Goal: Task Accomplishment & Management: Use online tool/utility

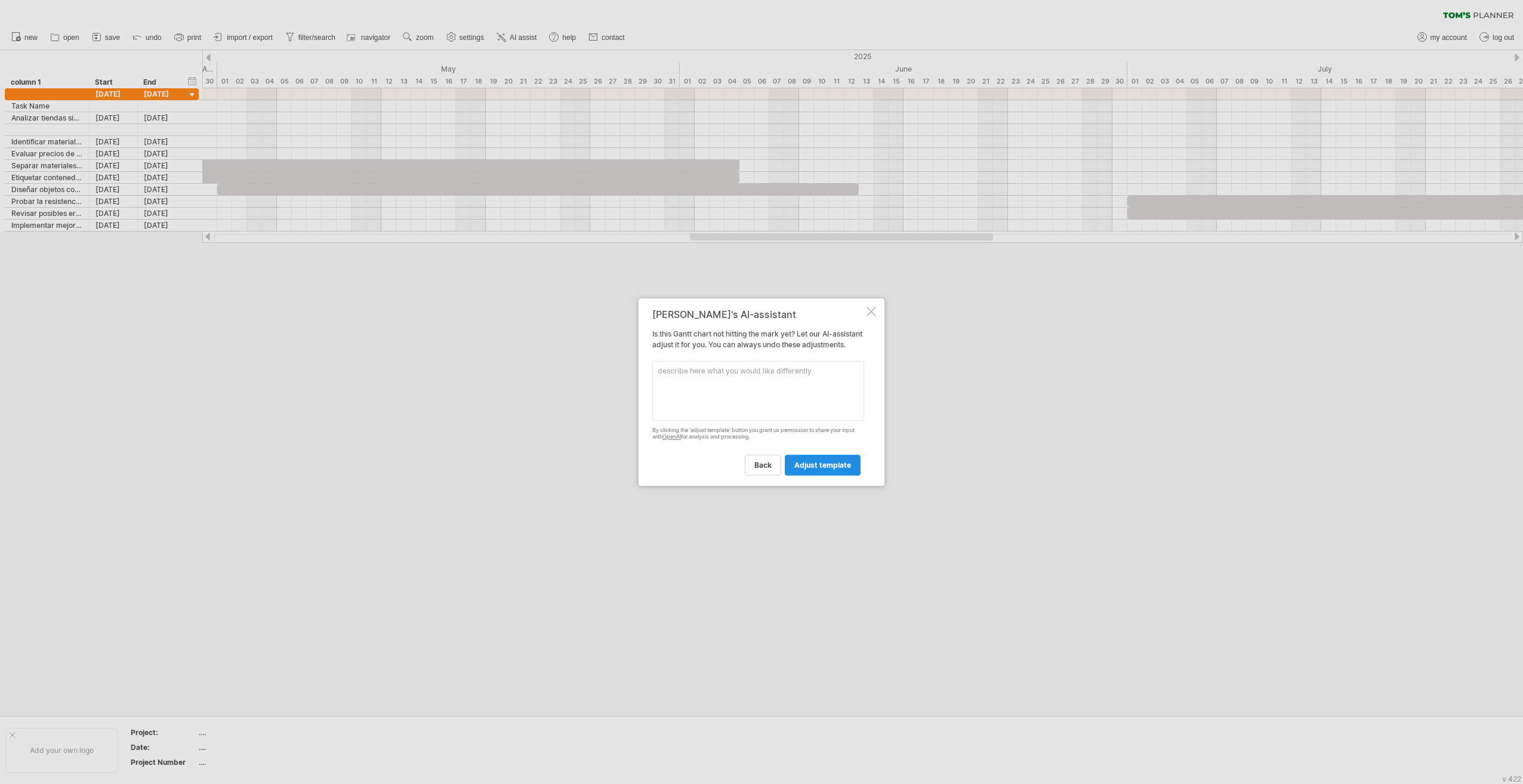
click at [830, 469] on span "adjust template" at bounding box center [823, 466] width 57 height 9
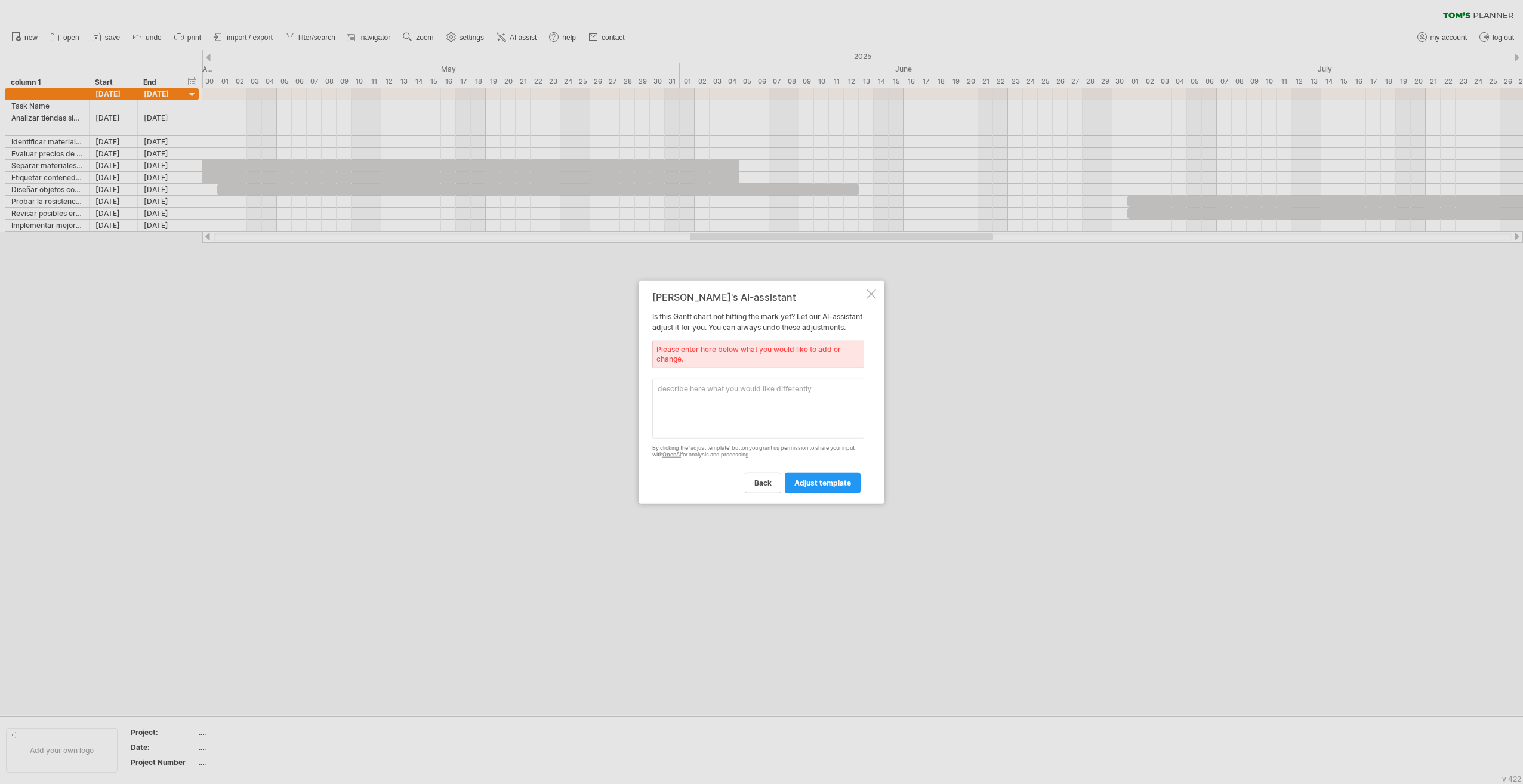
click at [868, 294] on div "[PERSON_NAME]'s AI-assistant Is this [PERSON_NAME] chart not hitting the mark y…" at bounding box center [761, 392] width 246 height 222
click at [871, 289] on div at bounding box center [871, 294] width 10 height 10
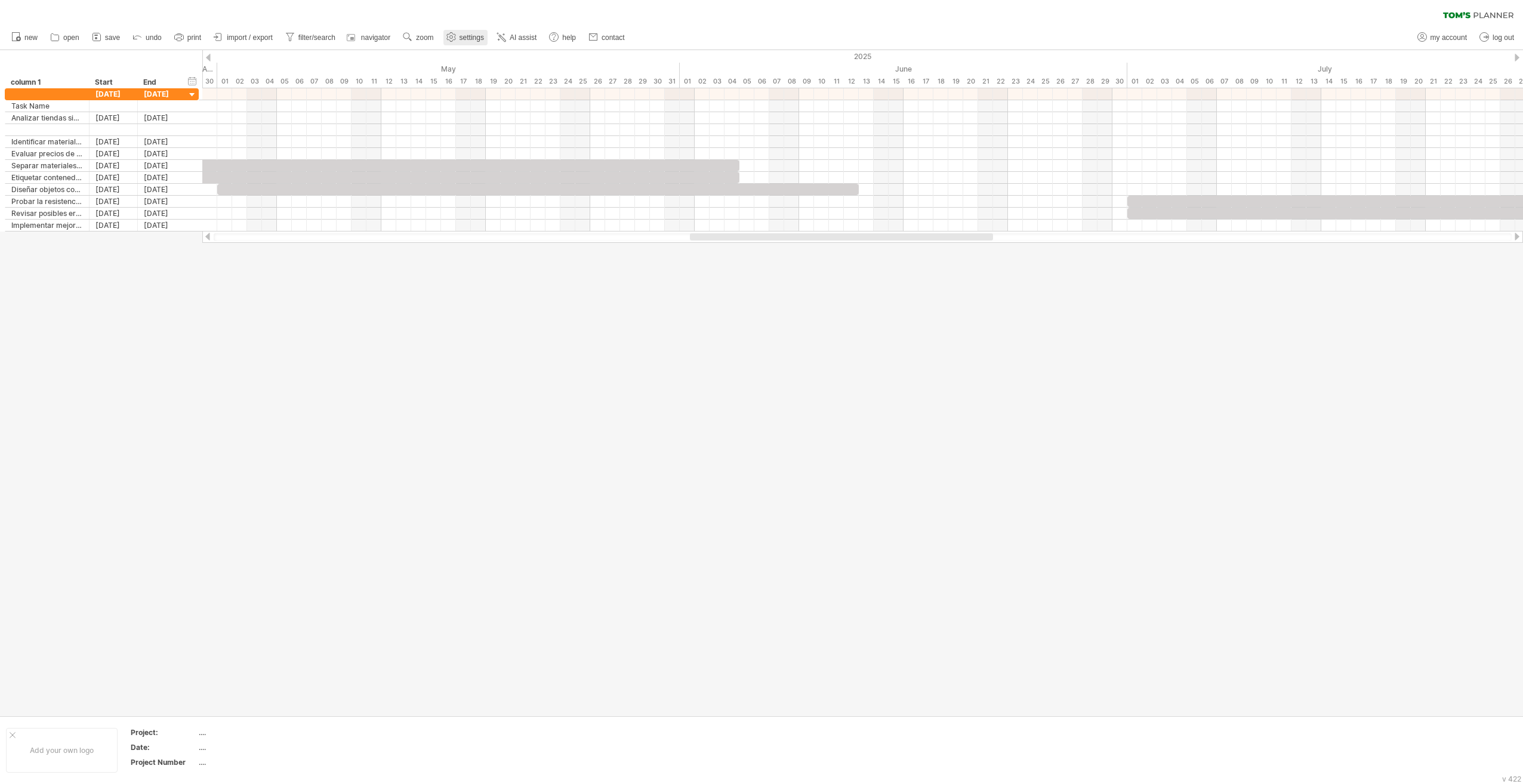
click at [455, 41] on use at bounding box center [451, 37] width 12 height 12
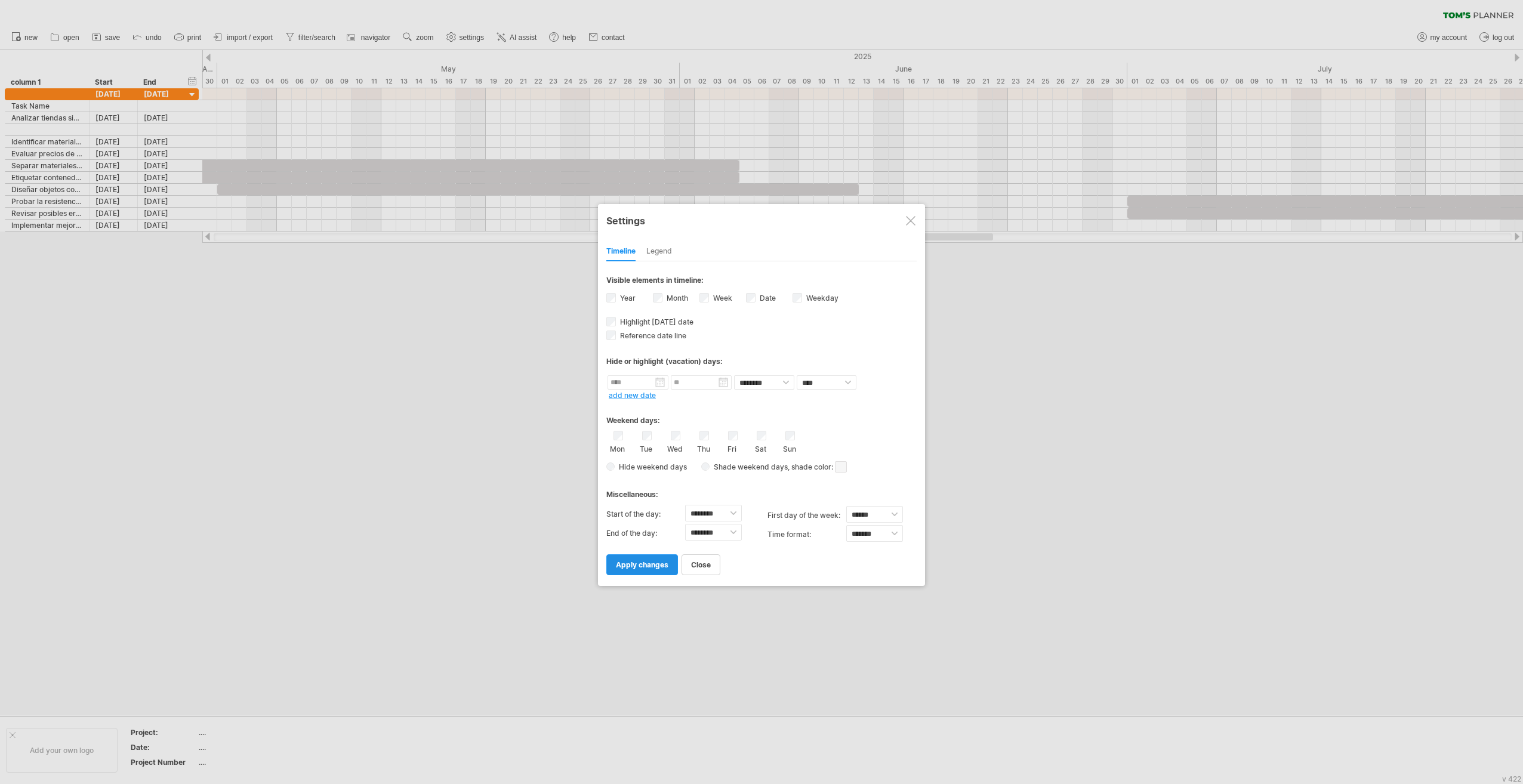
click at [645, 560] on span "apply changes" at bounding box center [642, 565] width 53 height 9
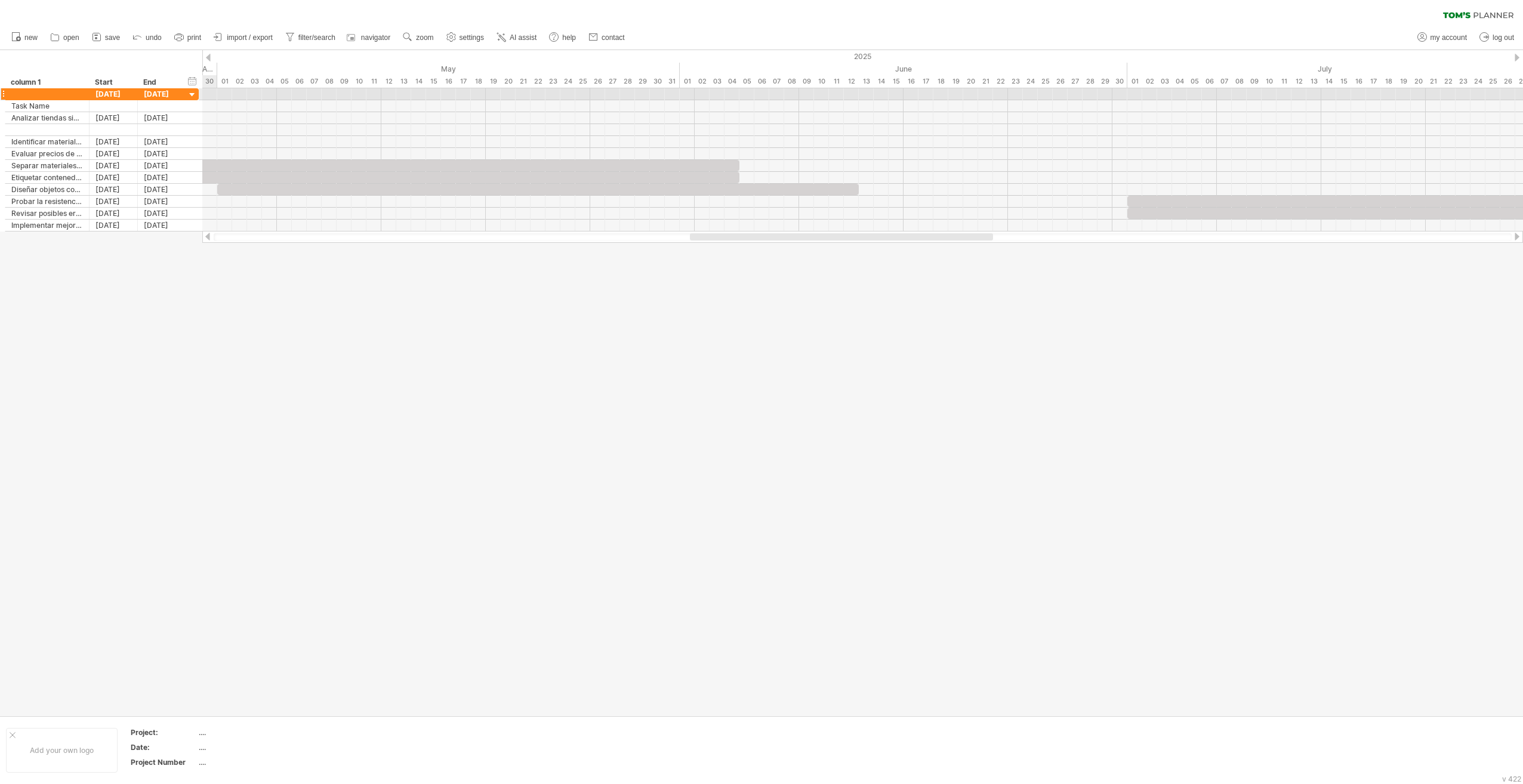
click at [188, 95] on div at bounding box center [192, 95] width 11 height 11
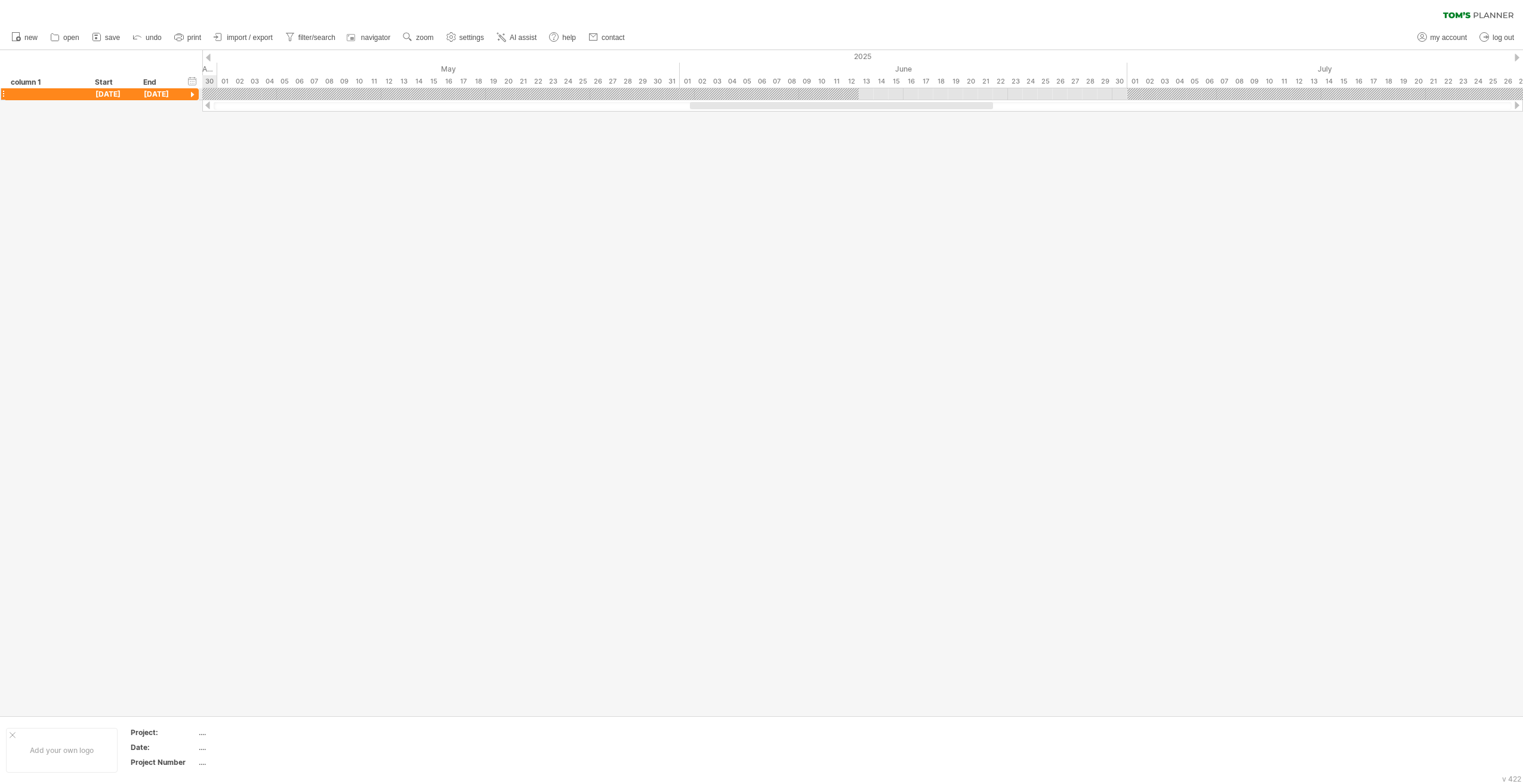
click at [191, 93] on div at bounding box center [192, 95] width 11 height 11
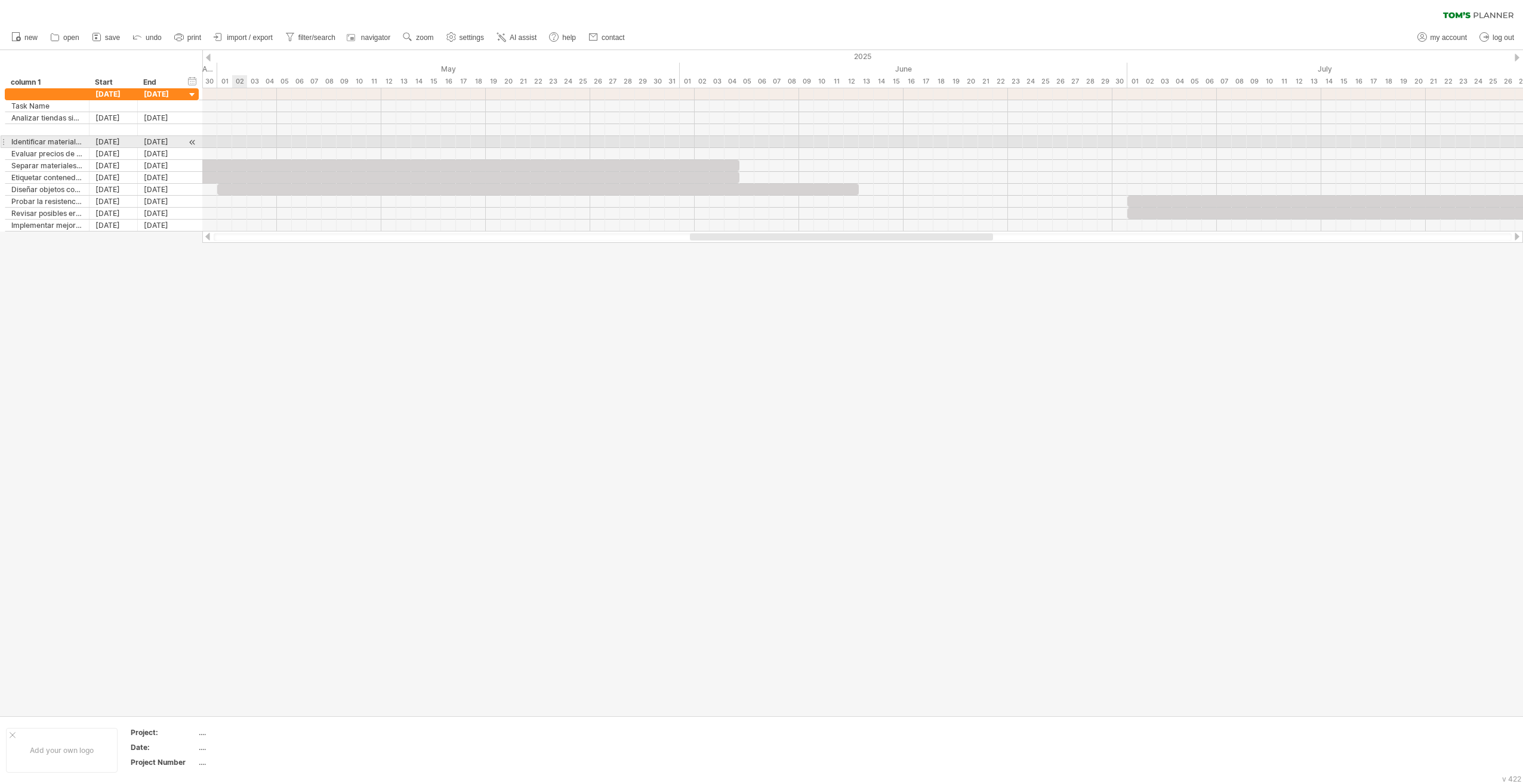
click at [241, 138] on div at bounding box center [862, 142] width 1321 height 12
click at [195, 141] on div at bounding box center [192, 142] width 11 height 13
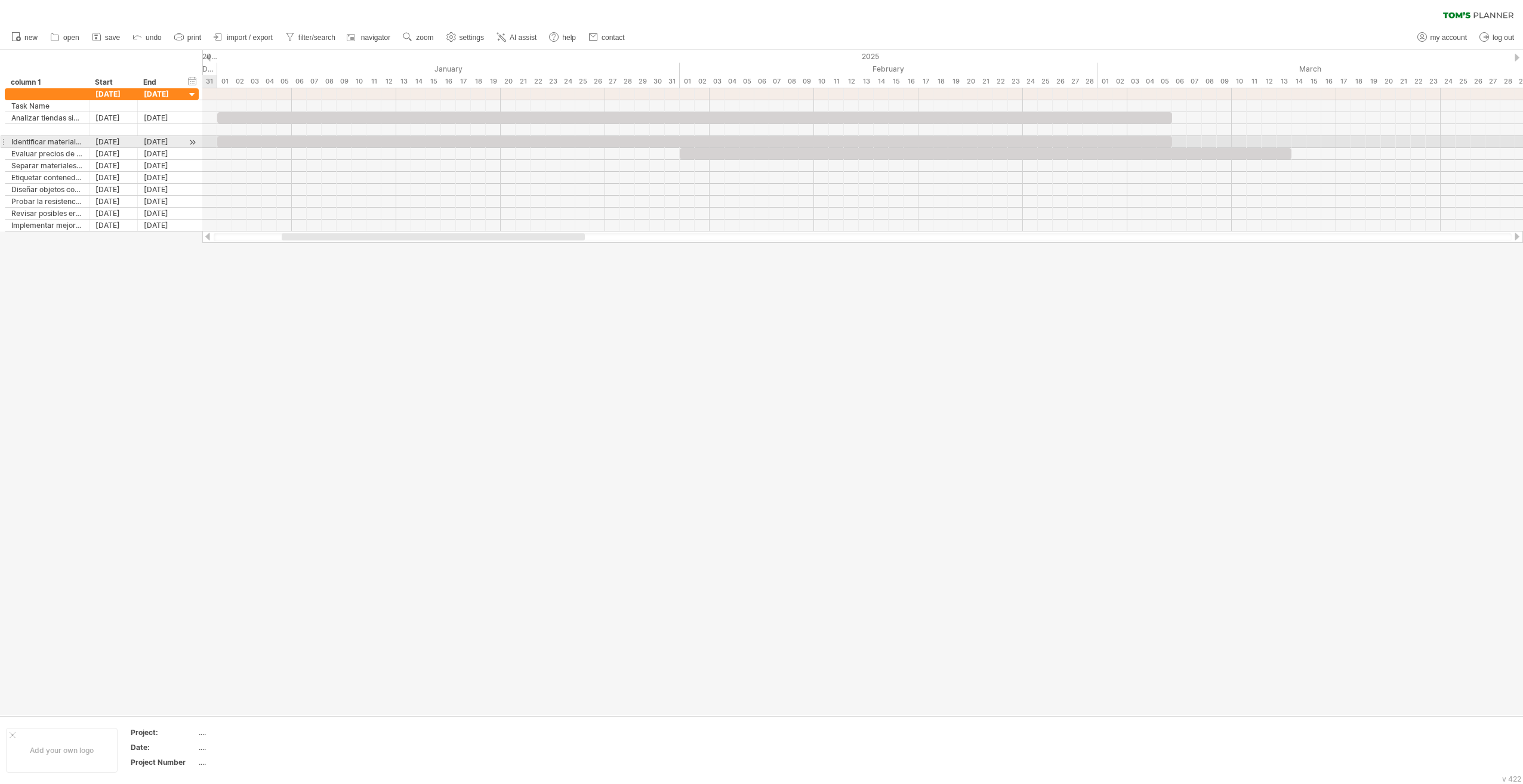
click at [195, 141] on div at bounding box center [192, 142] width 11 height 13
click at [191, 139] on div at bounding box center [192, 142] width 11 height 13
click at [193, 115] on div at bounding box center [192, 118] width 11 height 13
click at [193, 91] on div at bounding box center [192, 95] width 11 height 11
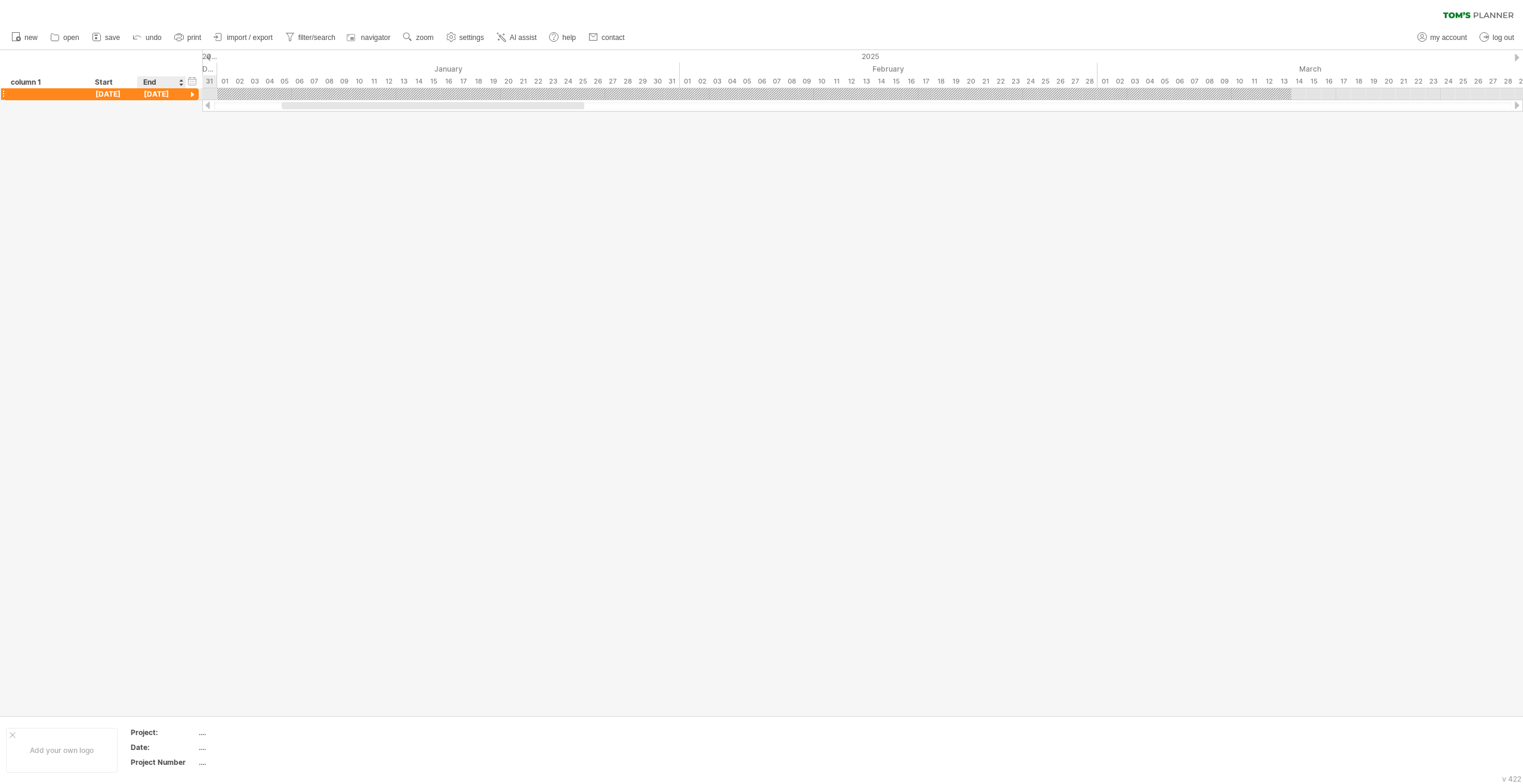
click at [193, 91] on div at bounding box center [192, 95] width 11 height 11
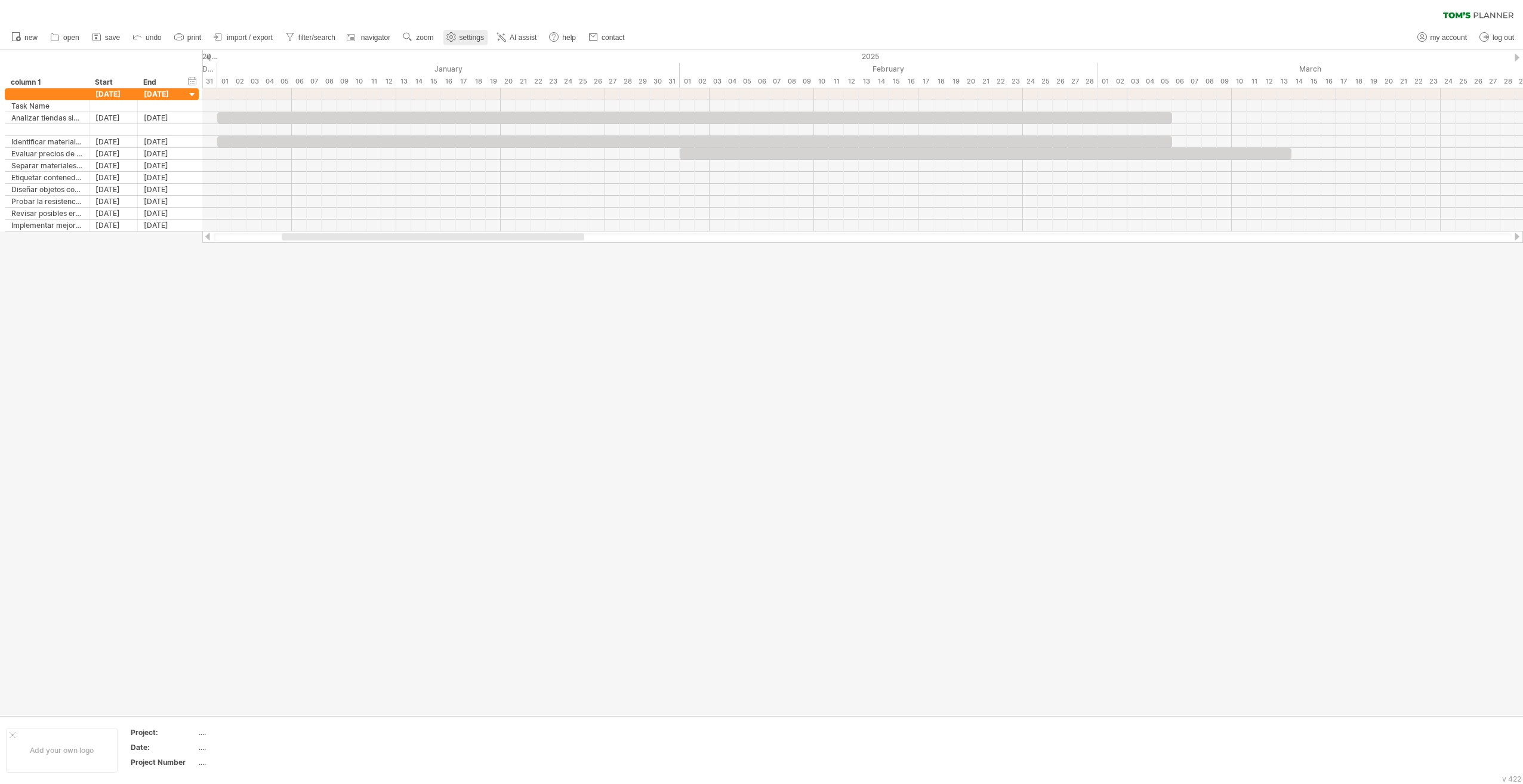
click at [457, 36] on use at bounding box center [451, 37] width 12 height 12
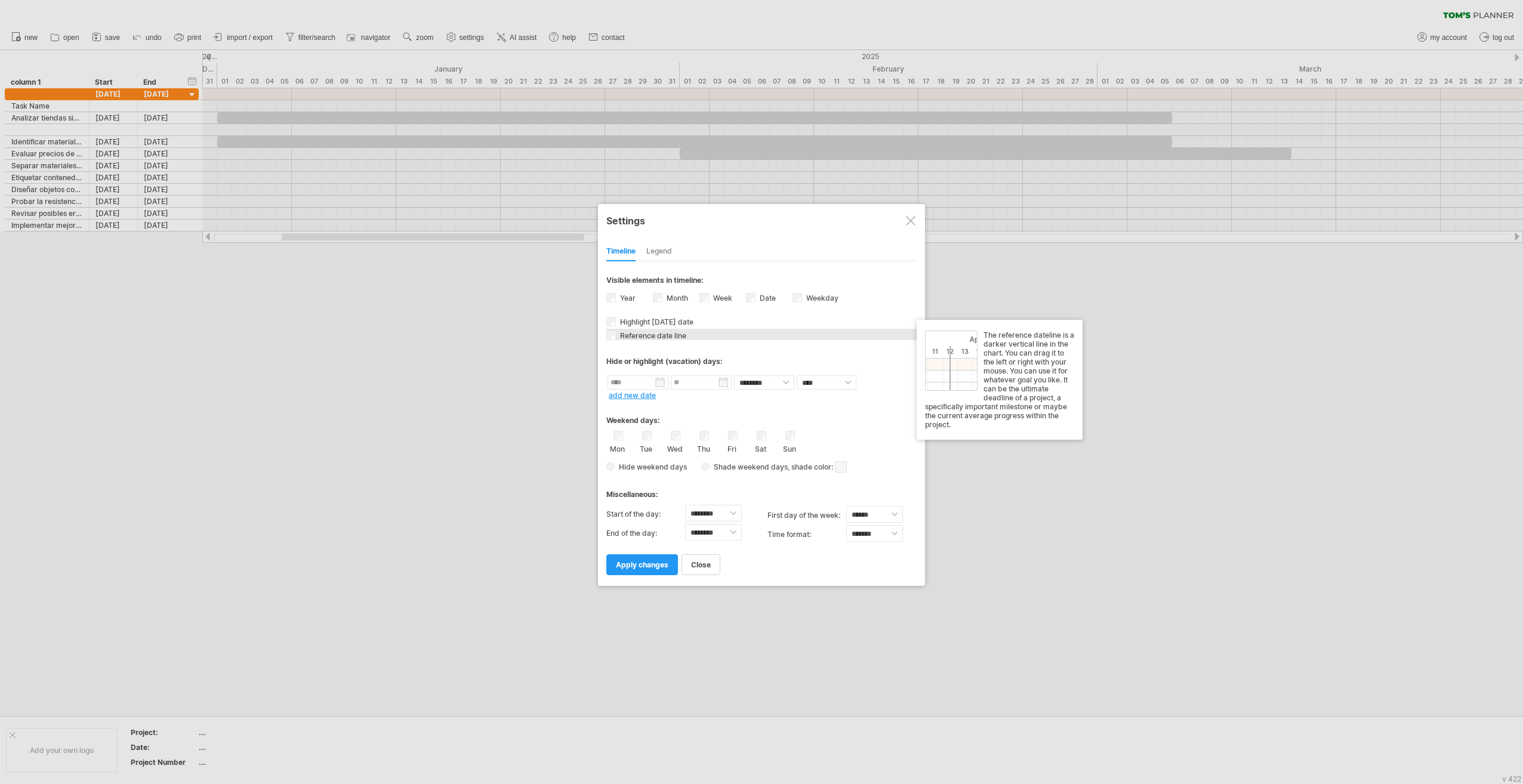
click at [616, 333] on div "Reference date line The reference dateline is a darker vertical line in the cha…" at bounding box center [761, 334] width 310 height 11
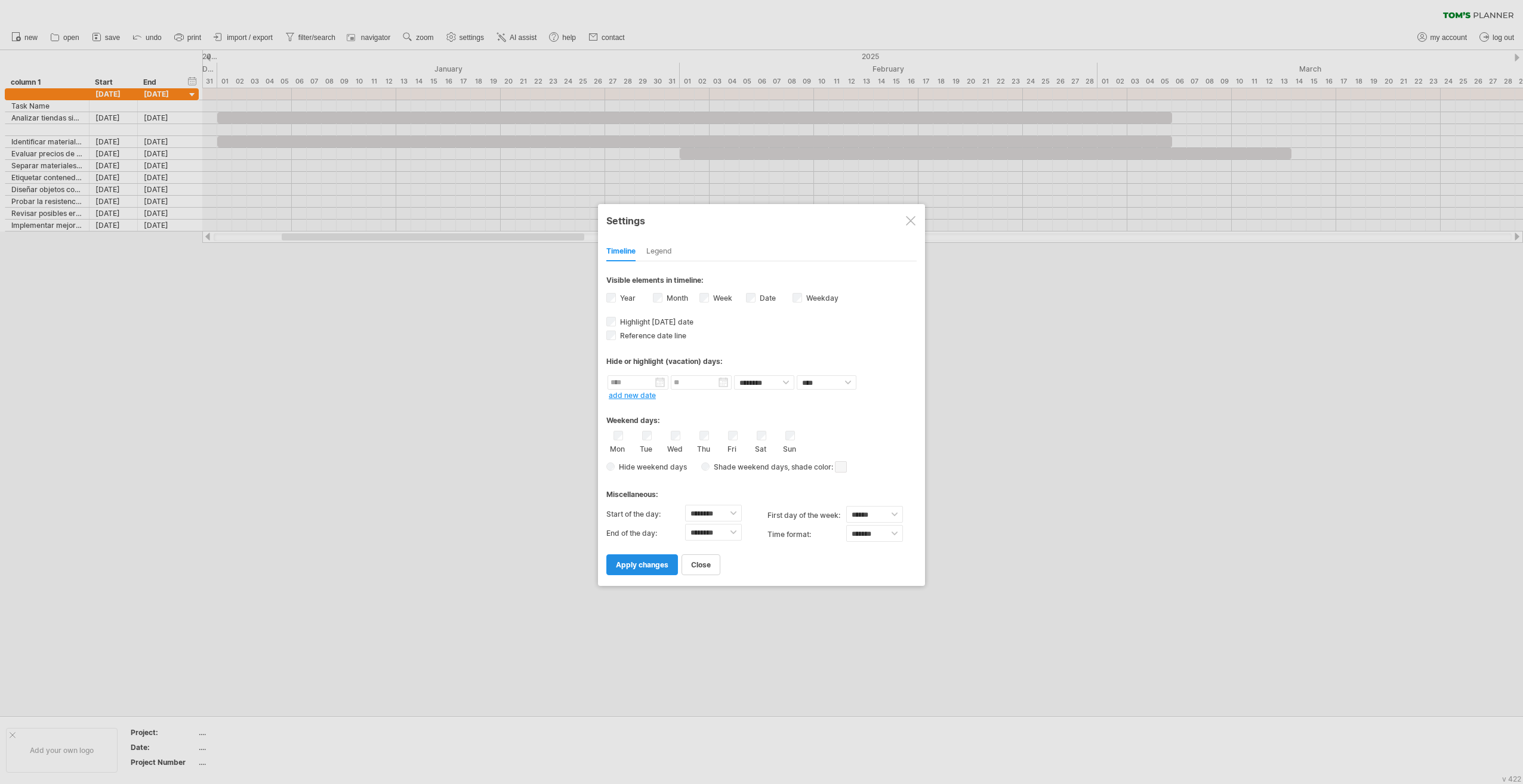
click at [656, 560] on span "apply changes" at bounding box center [642, 565] width 53 height 9
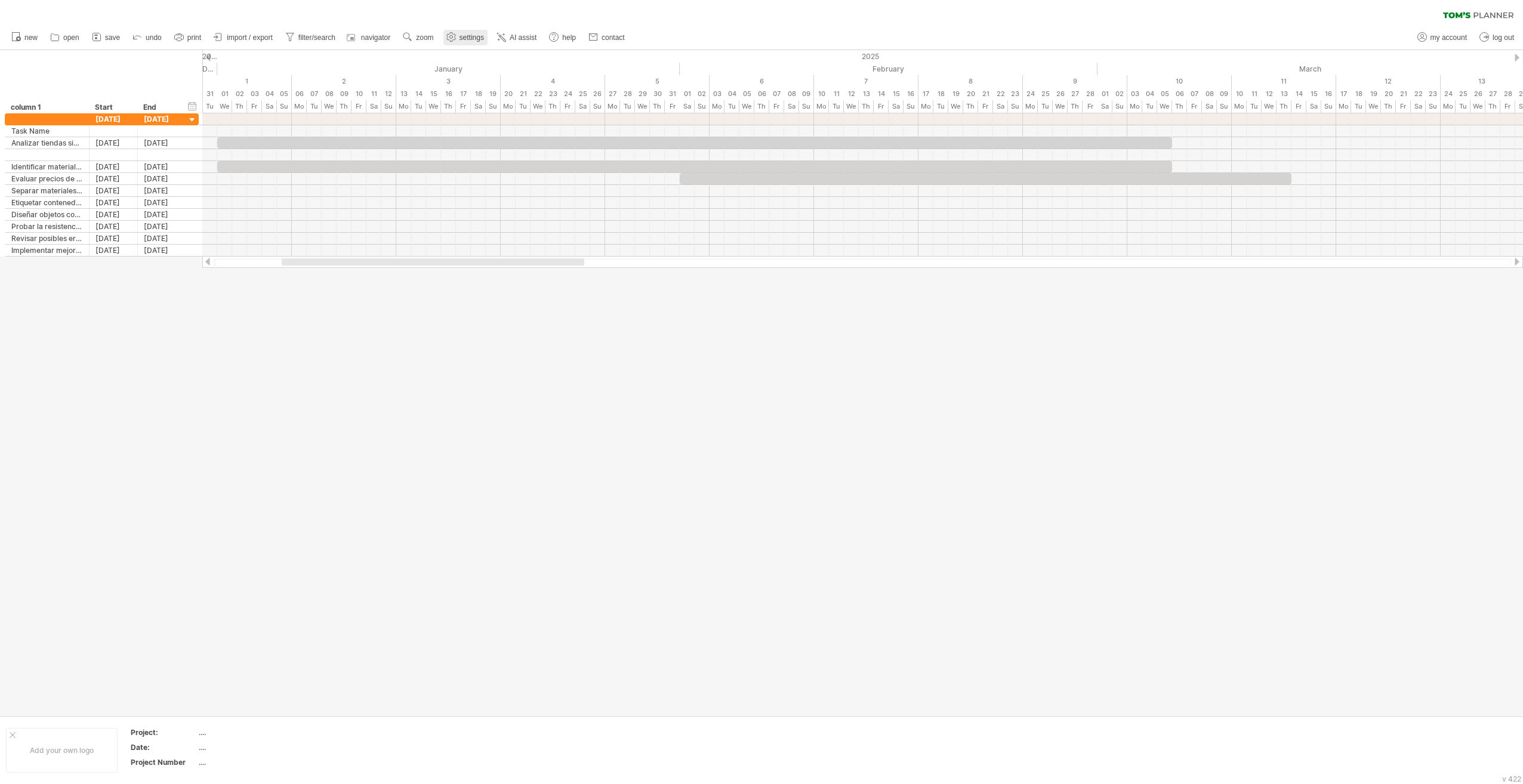
click at [465, 39] on span "settings" at bounding box center [472, 38] width 25 height 8
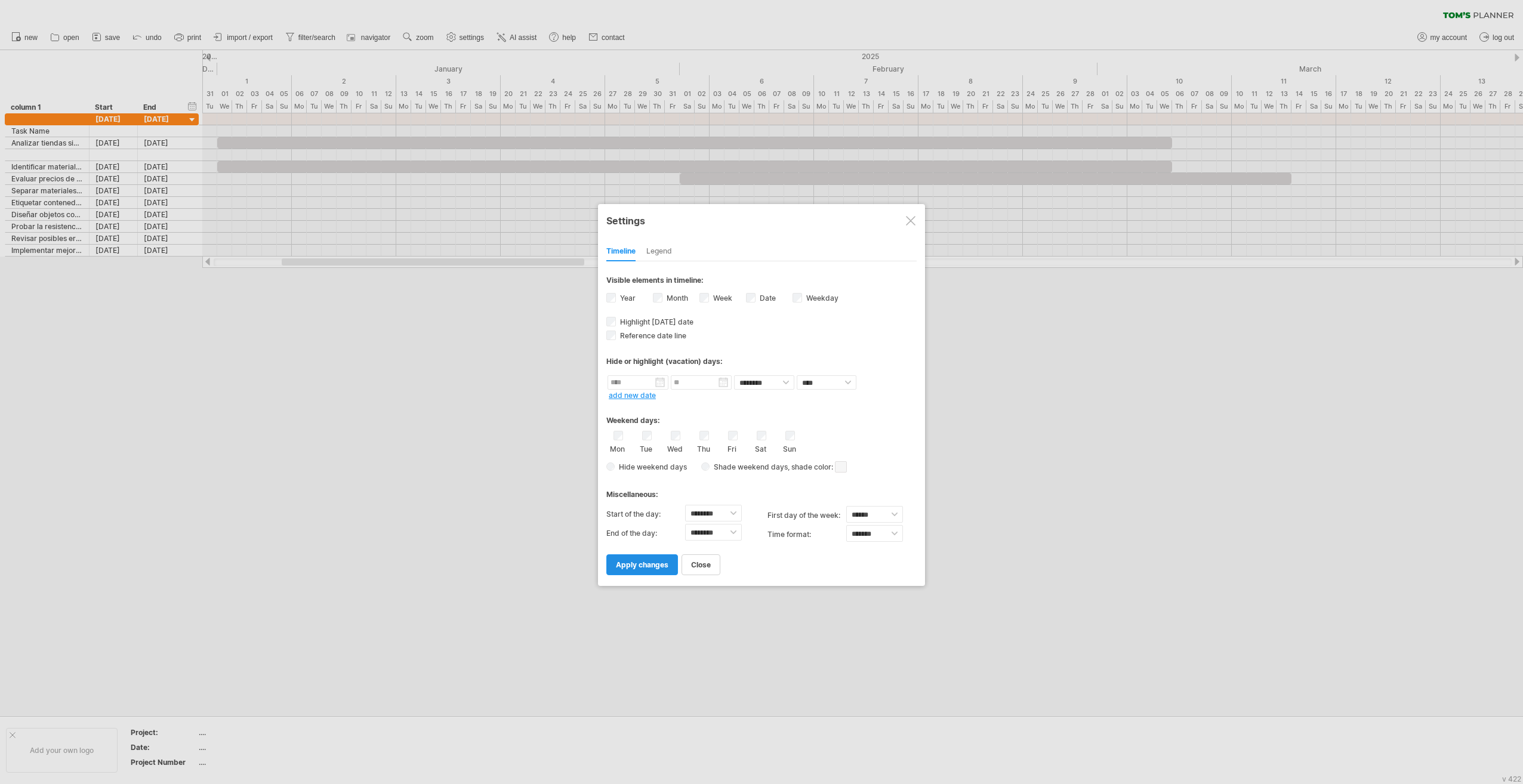
click at [635, 560] on span "apply changes" at bounding box center [642, 565] width 53 height 9
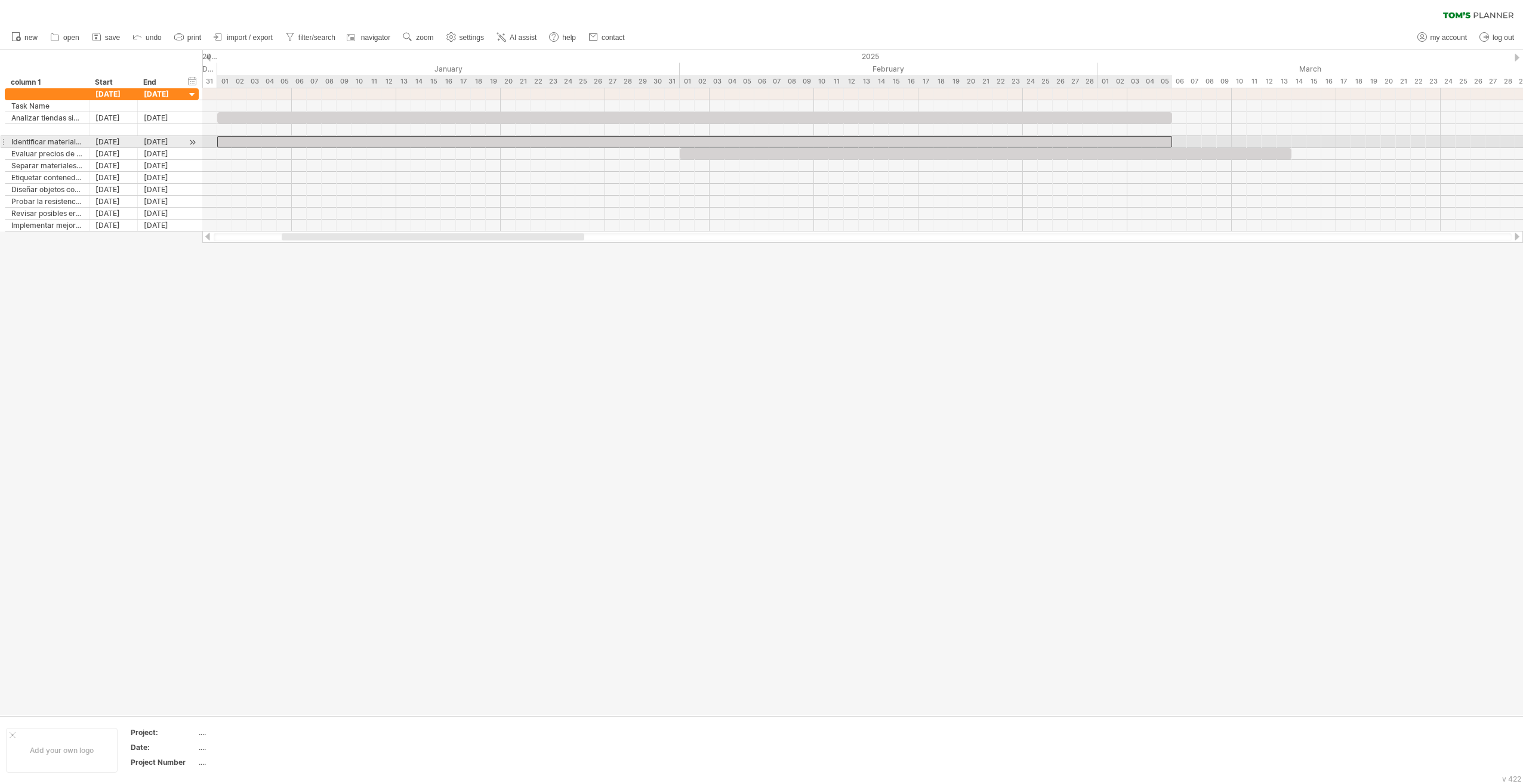
click at [259, 141] on div at bounding box center [695, 141] width 955 height 11
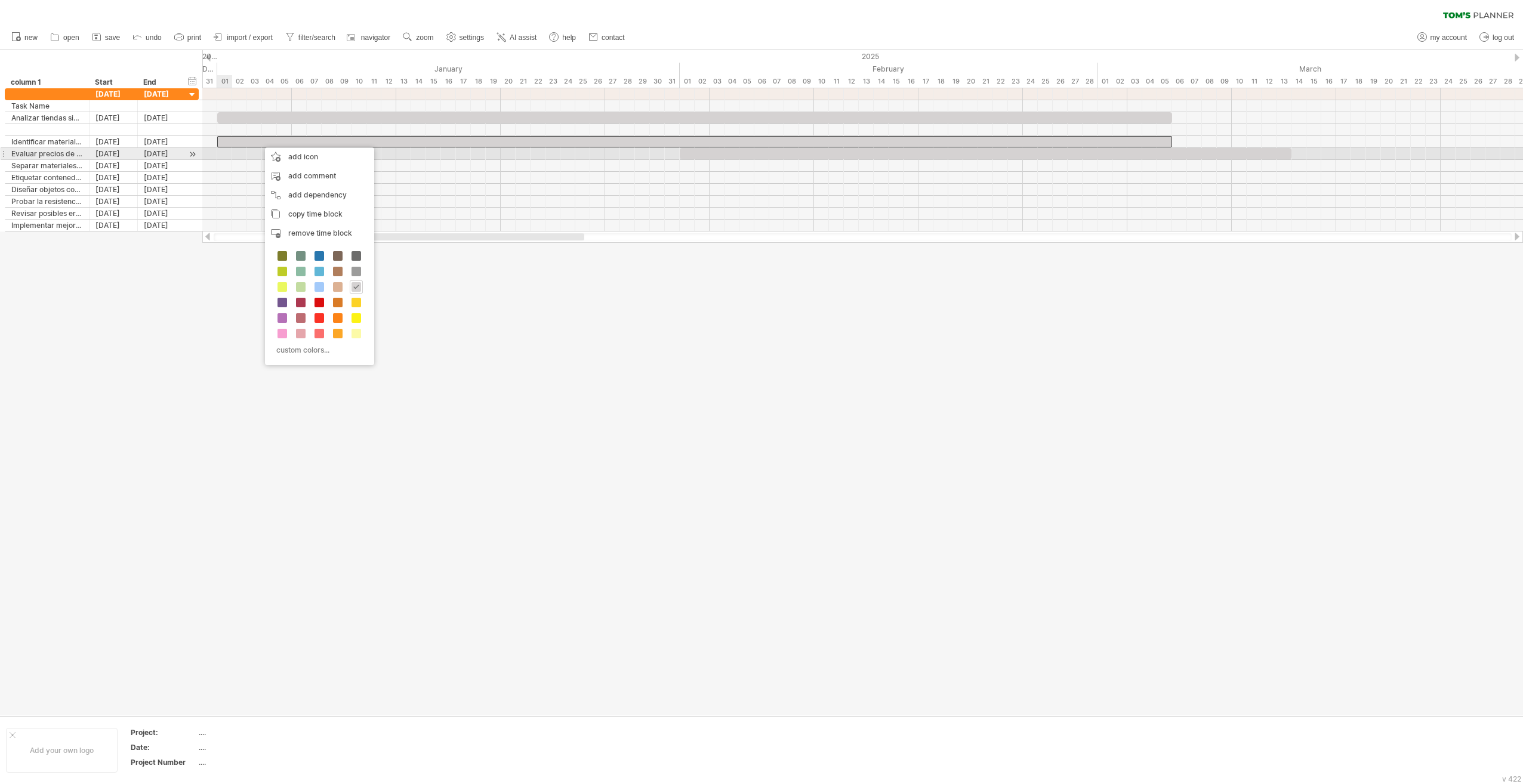
click at [222, 160] on div at bounding box center [862, 166] width 1321 height 12
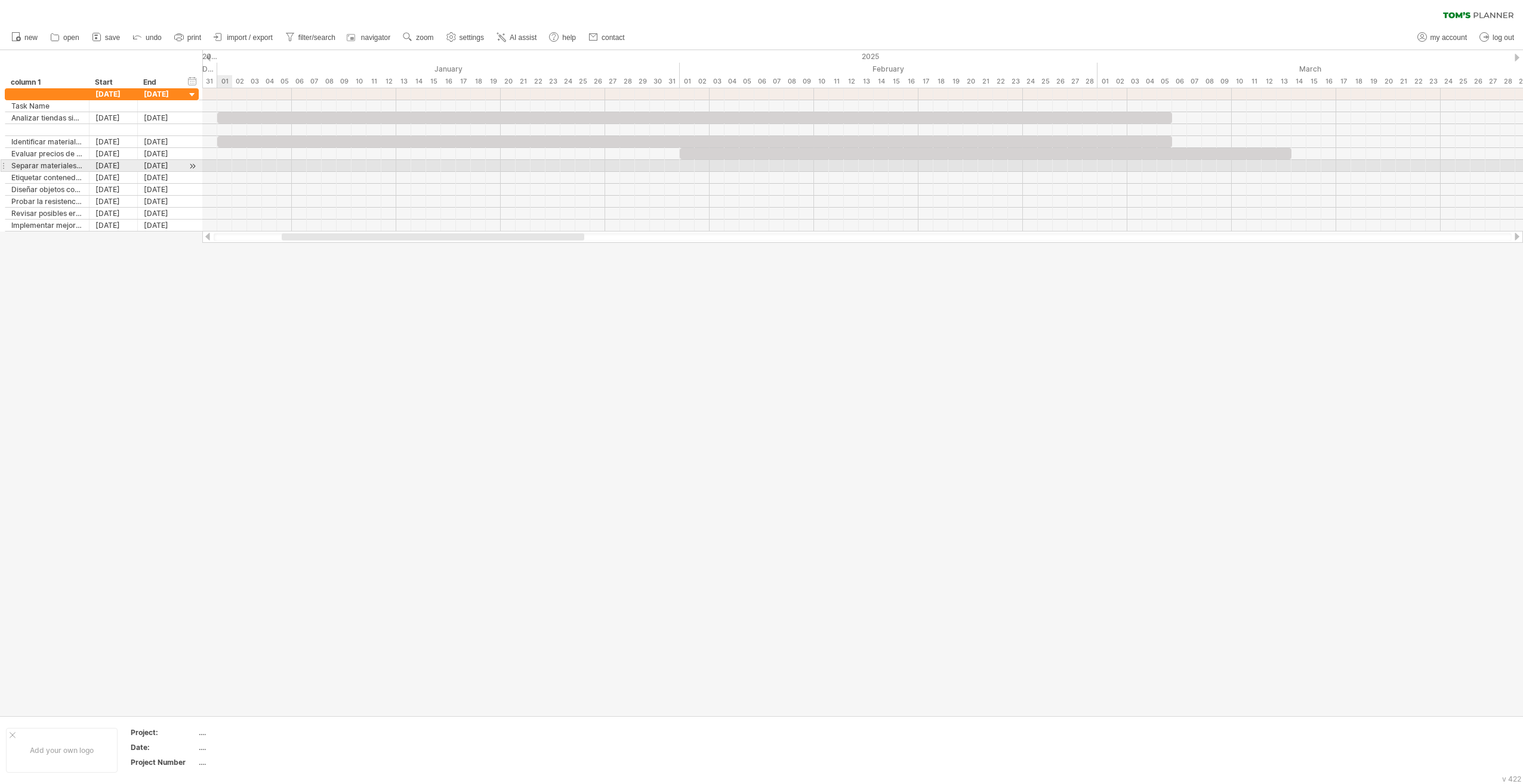
click at [231, 161] on div at bounding box center [862, 166] width 1321 height 12
click at [190, 149] on div at bounding box center [192, 154] width 11 height 13
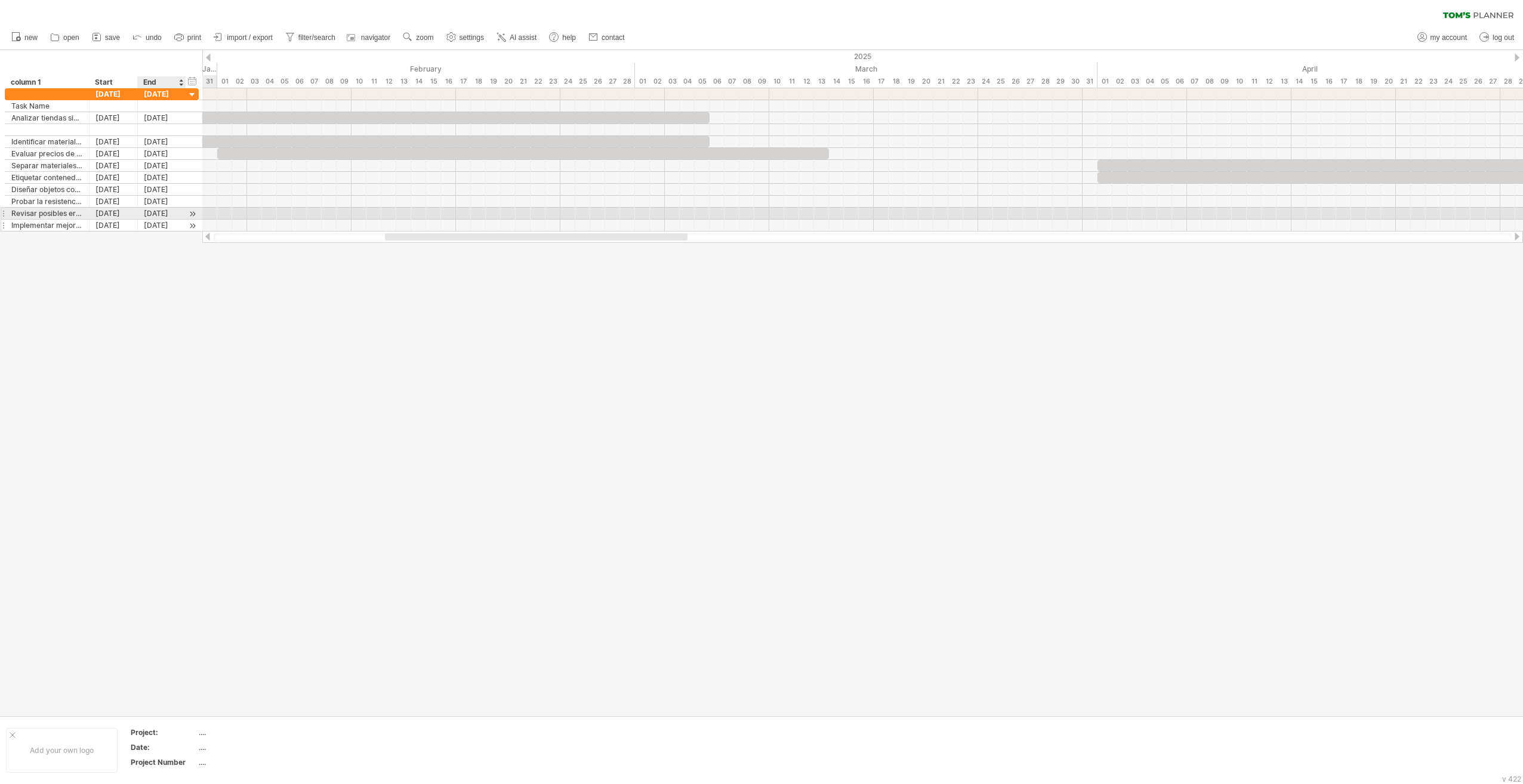
click at [194, 219] on div at bounding box center [192, 225] width 11 height 13
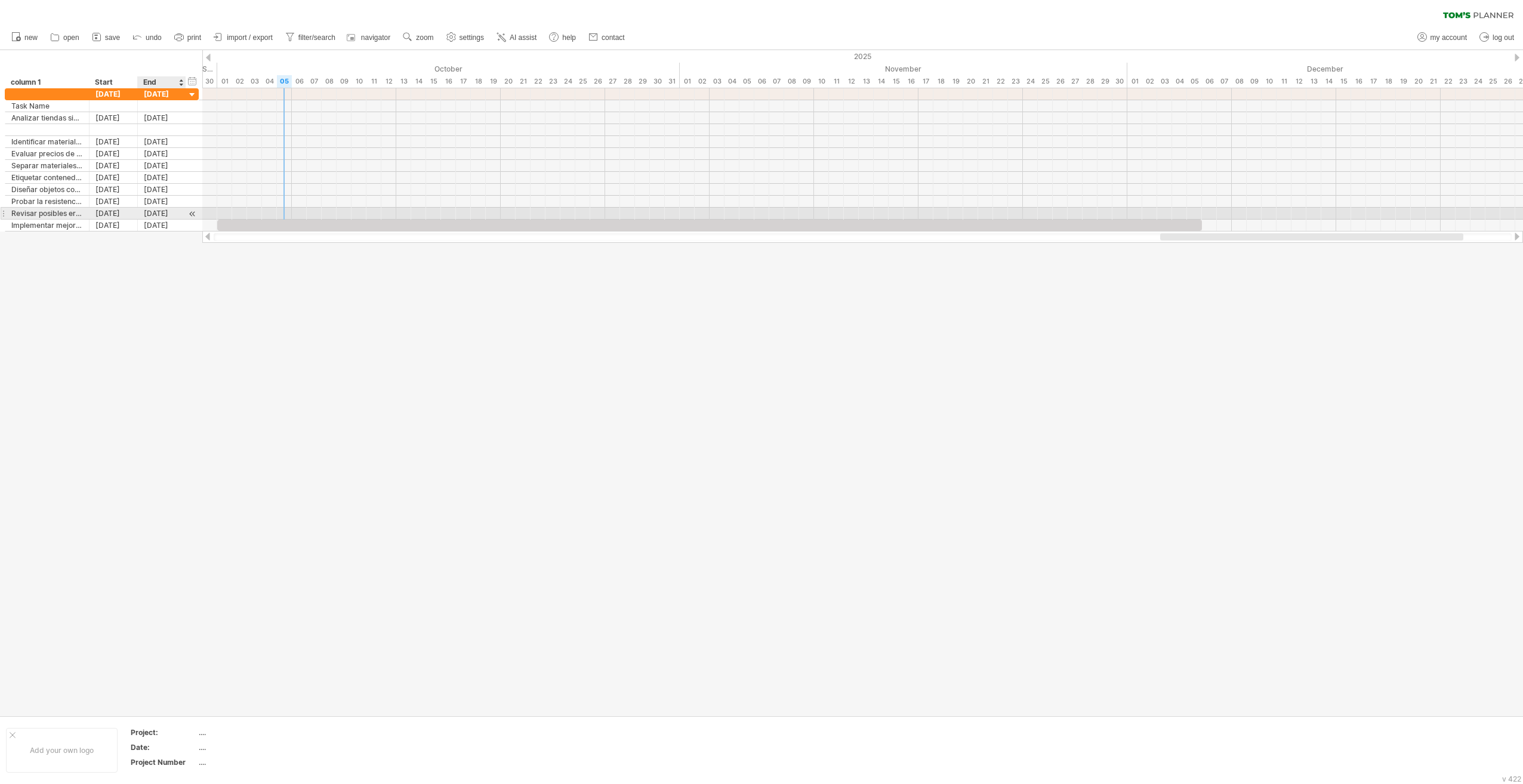
click at [195, 211] on div at bounding box center [192, 214] width 11 height 13
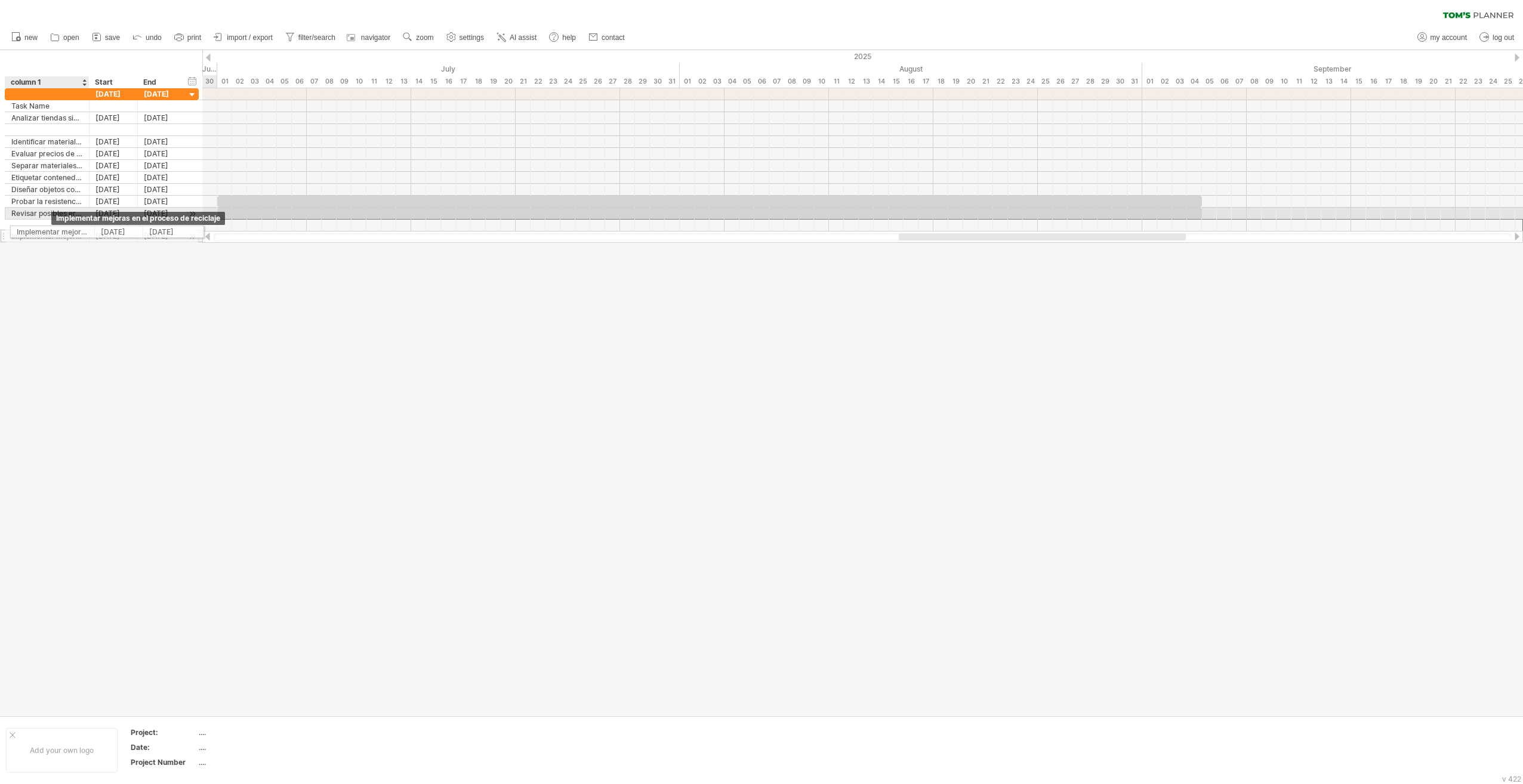
drag, startPoint x: 46, startPoint y: 222, endPoint x: 49, endPoint y: 230, distance: 8.5
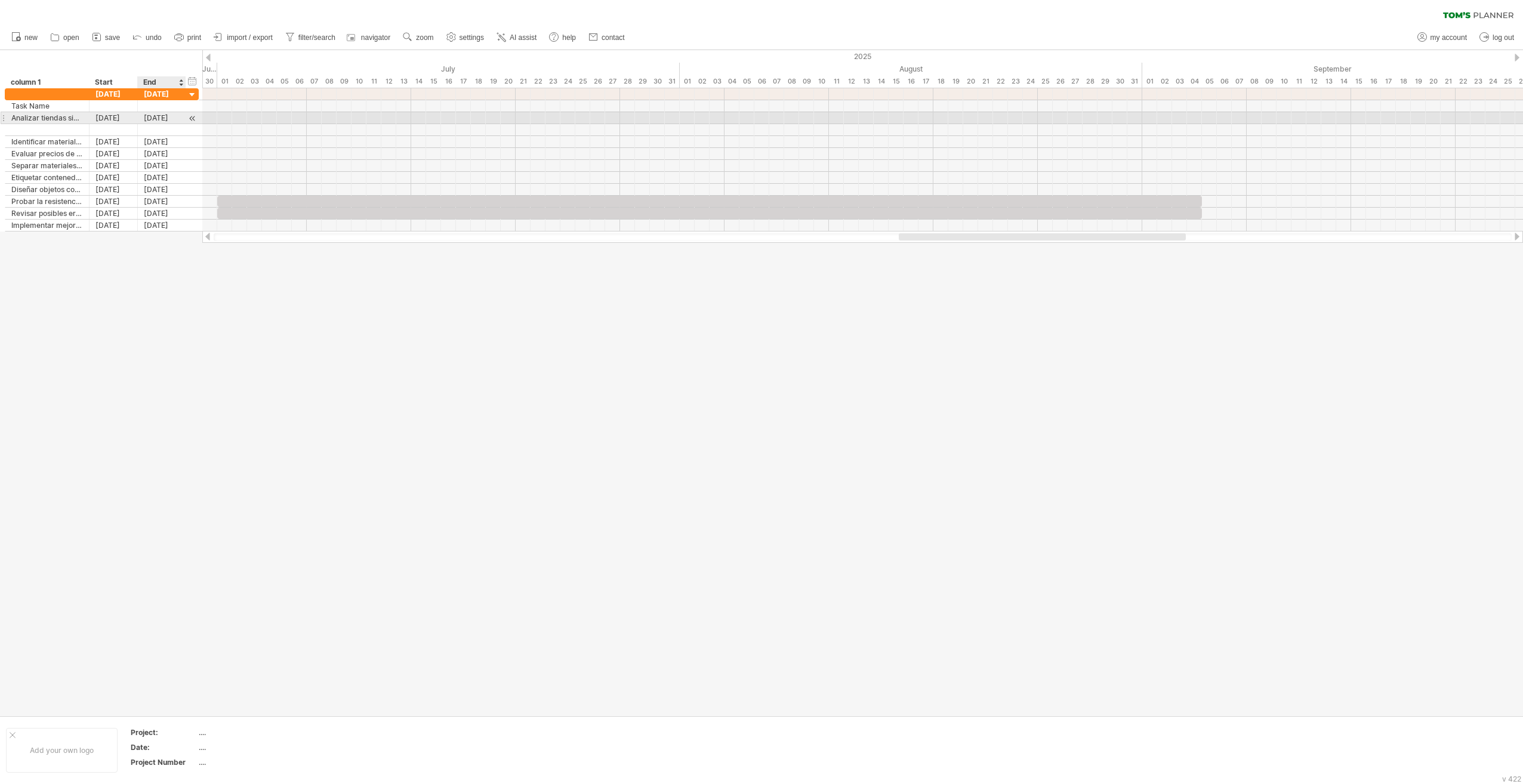
click at [191, 117] on div at bounding box center [192, 118] width 11 height 13
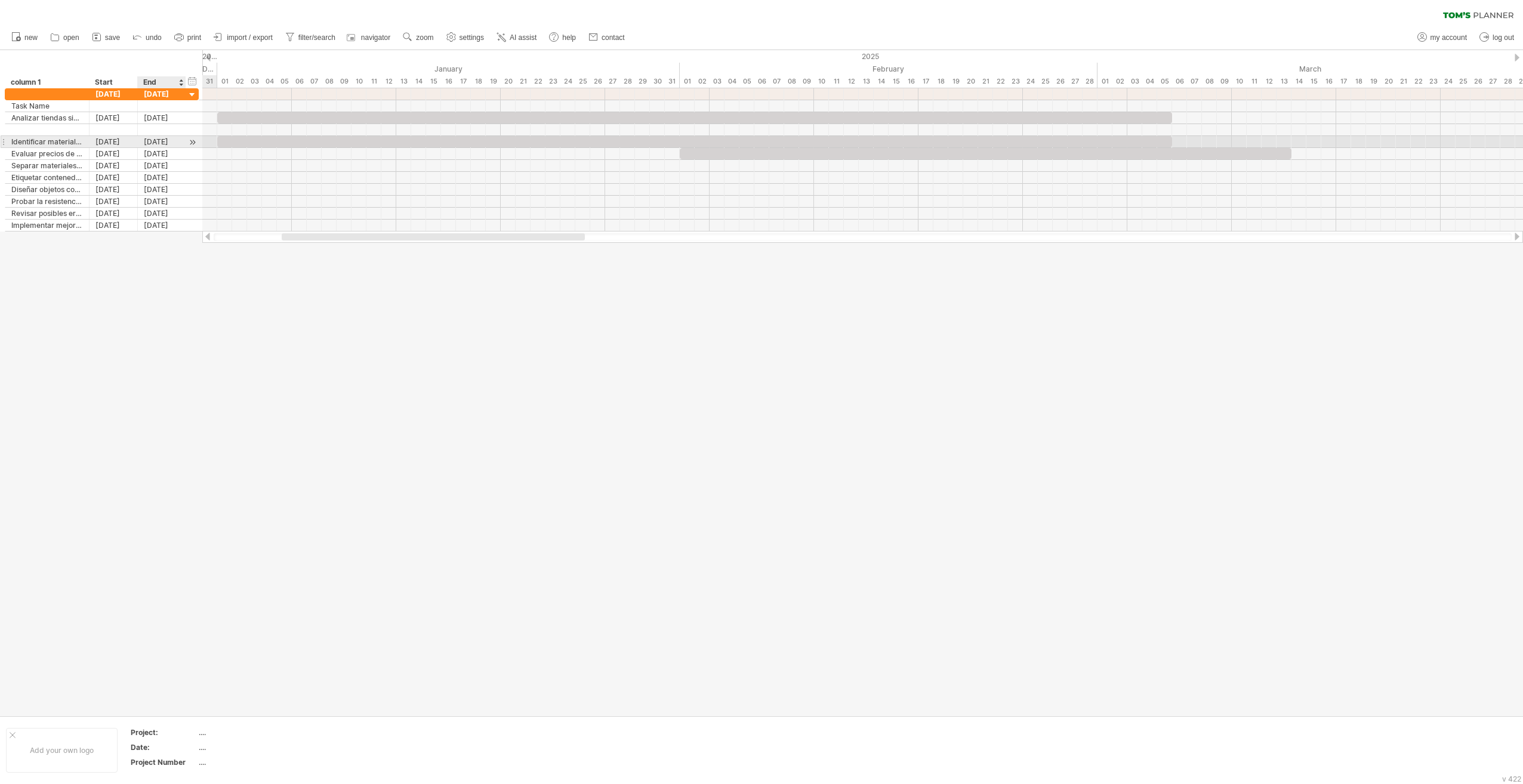
drag, startPoint x: 191, startPoint y: 117, endPoint x: 195, endPoint y: 138, distance: 21.4
click at [195, 138] on div "**********" at bounding box center [101, 160] width 194 height 143
drag, startPoint x: 229, startPoint y: 142, endPoint x: 246, endPoint y: 132, distance: 19.7
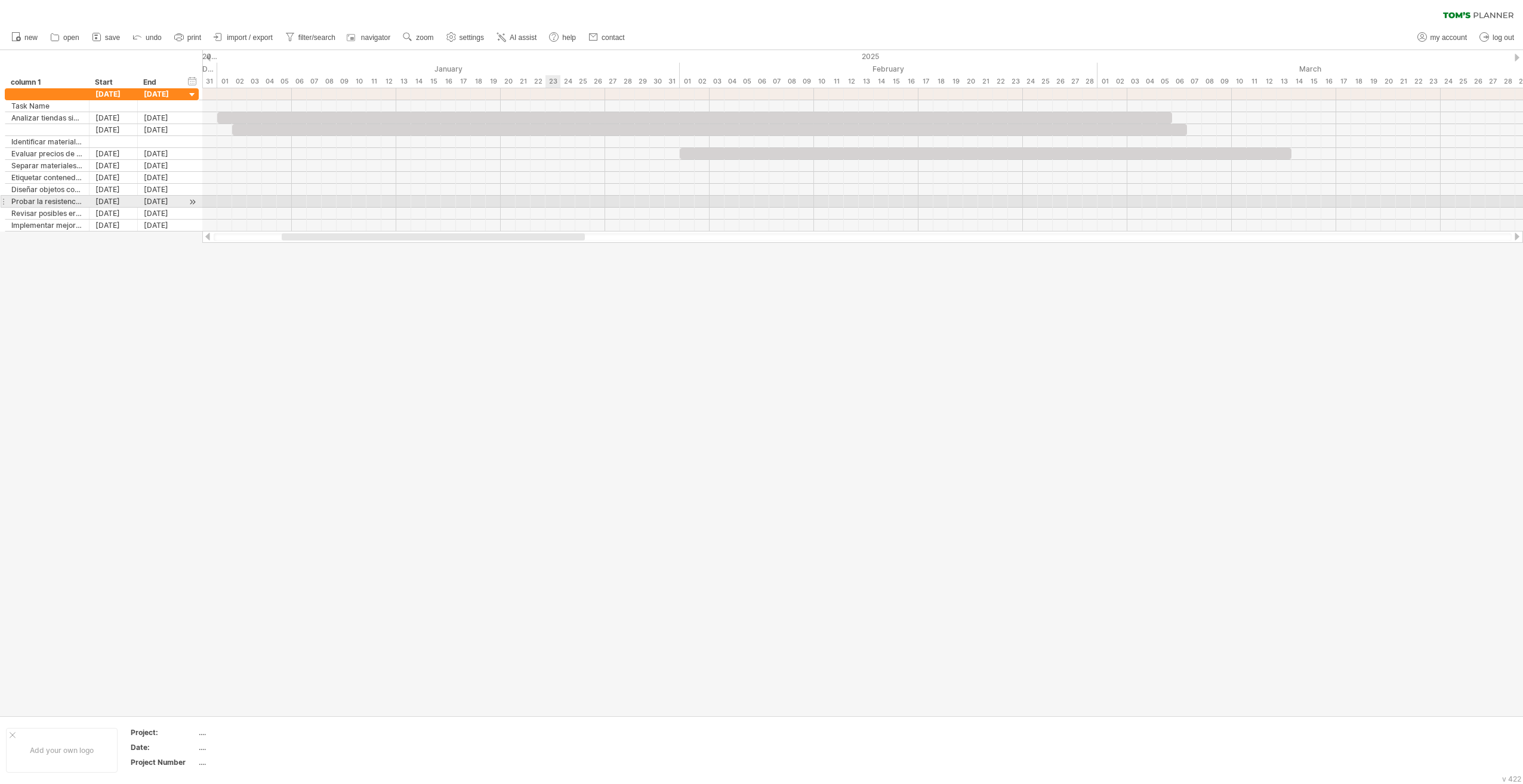
click at [553, 204] on div at bounding box center [862, 202] width 1321 height 12
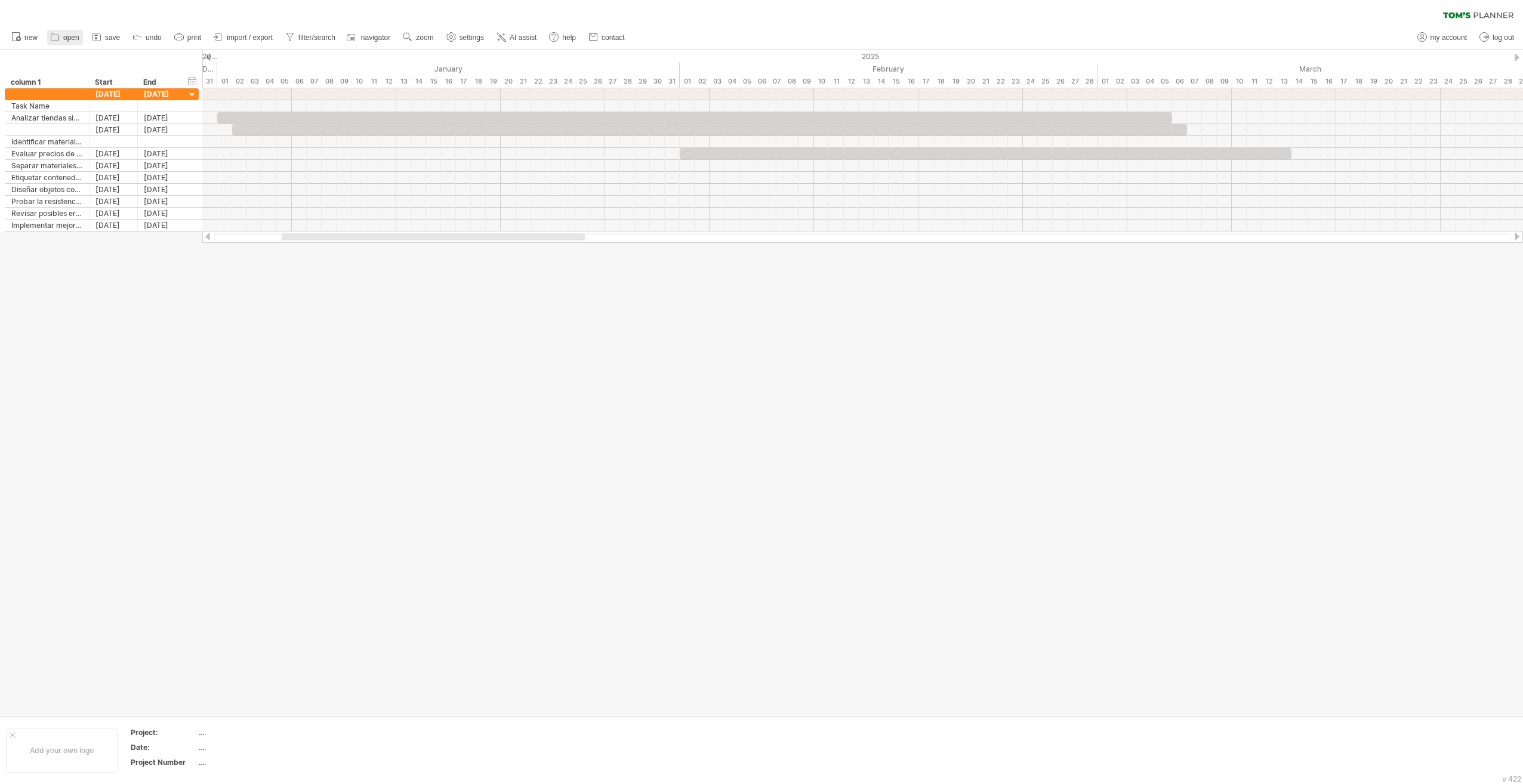
click at [77, 36] on span "open" at bounding box center [71, 38] width 16 height 8
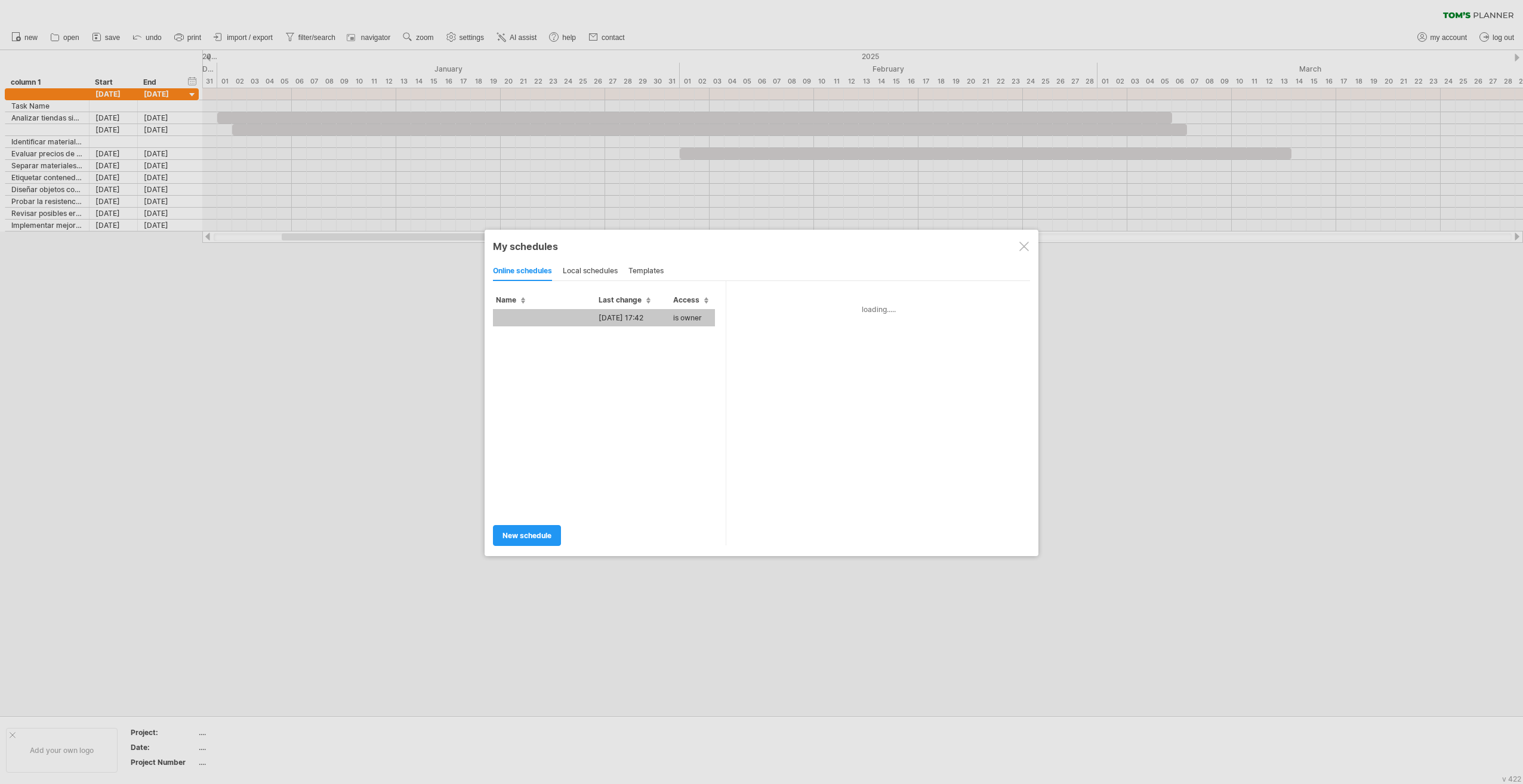
type input "**********"
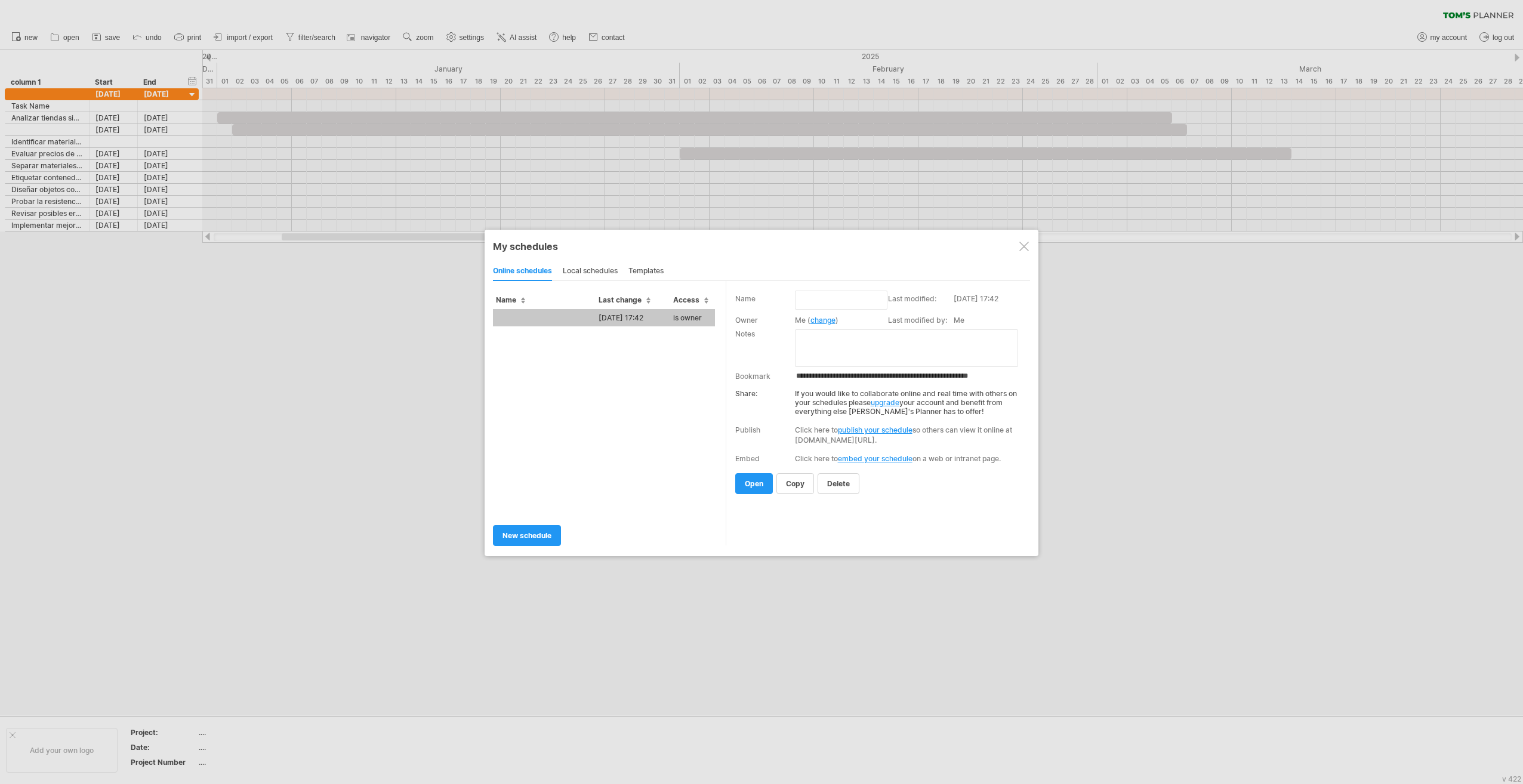
click at [650, 313] on td "[DATE] 17:42" at bounding box center [632, 318] width 74 height 17
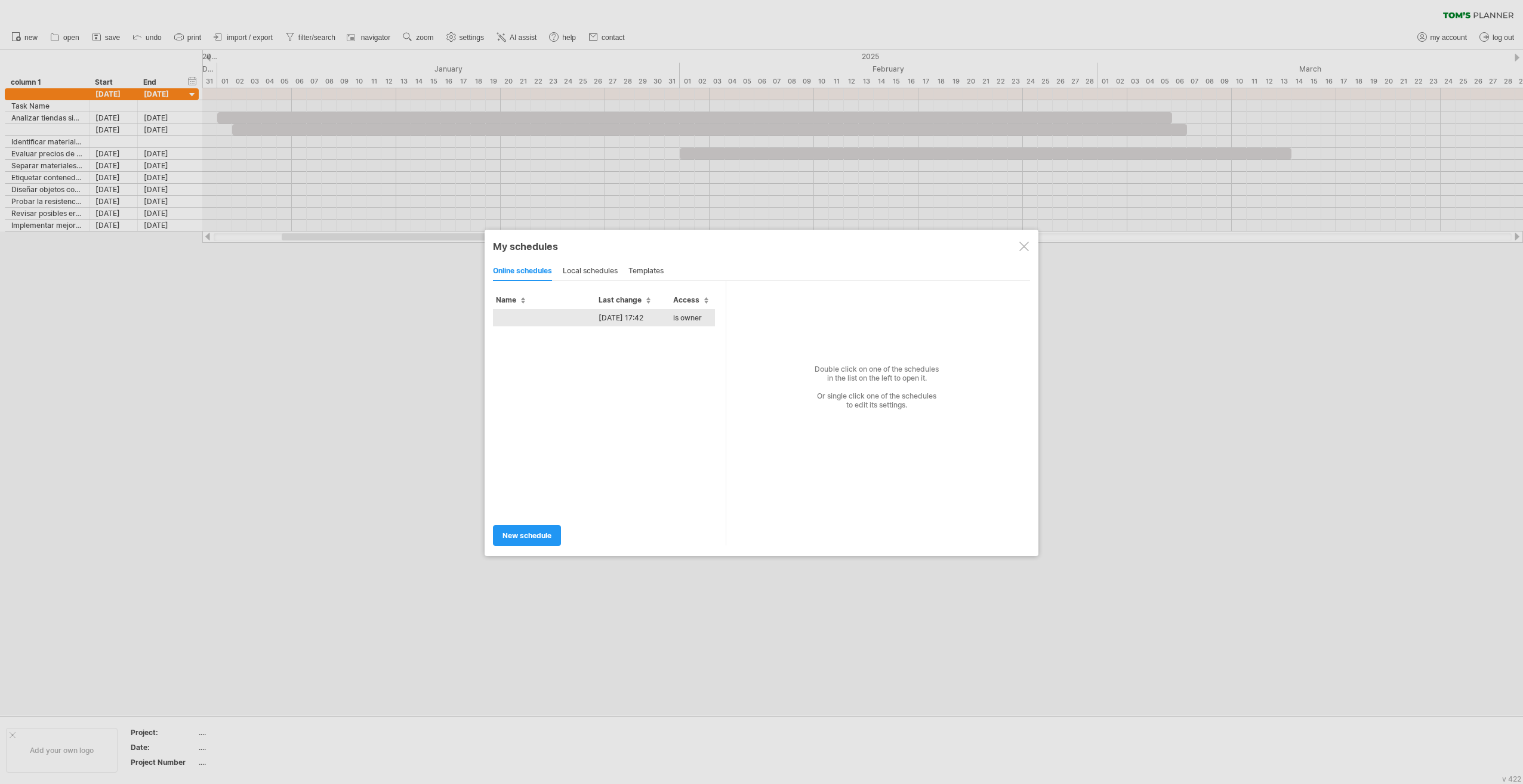
click at [648, 320] on td "[DATE] 17:42" at bounding box center [632, 318] width 74 height 17
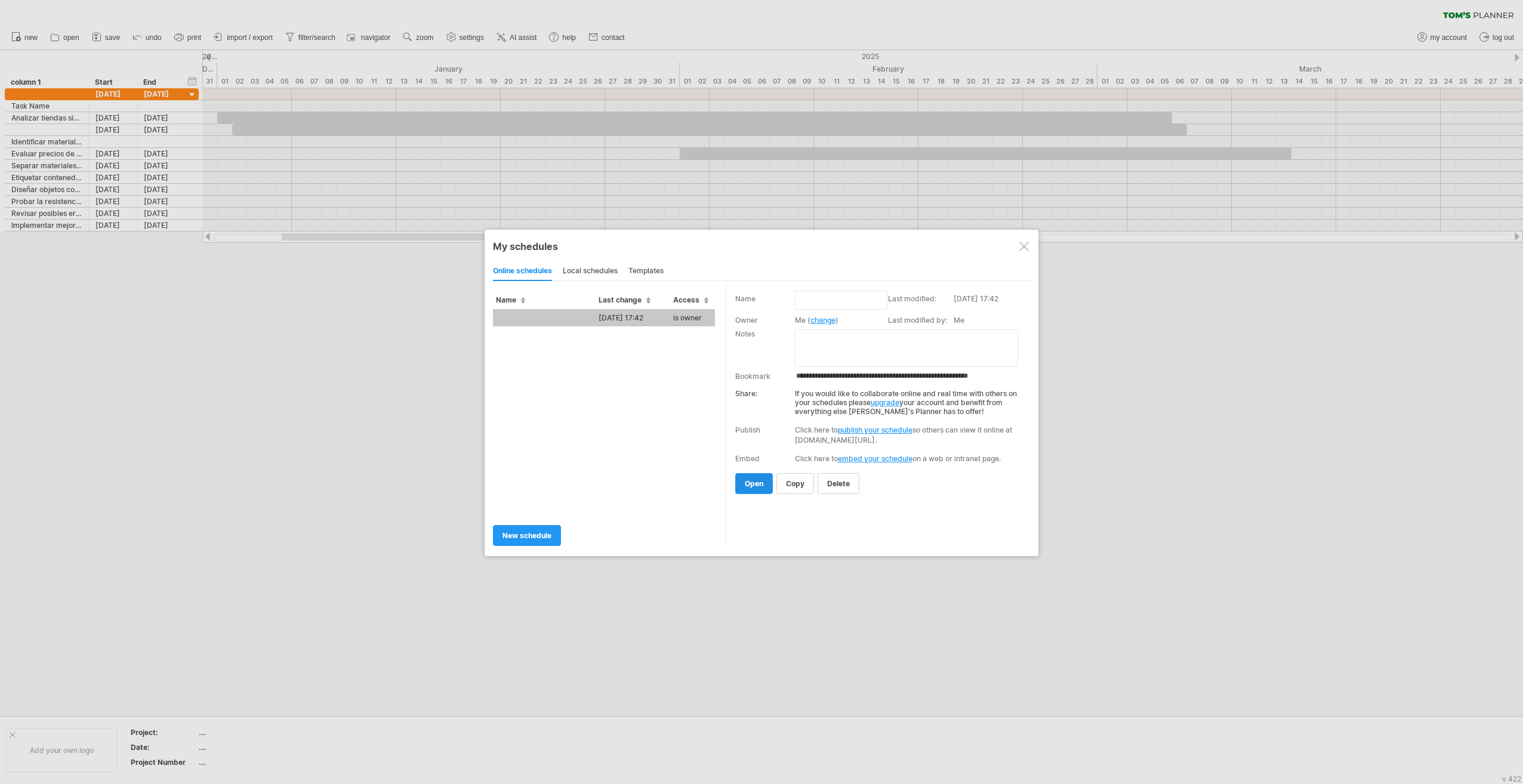
click at [755, 480] on span "open" at bounding box center [754, 484] width 19 height 9
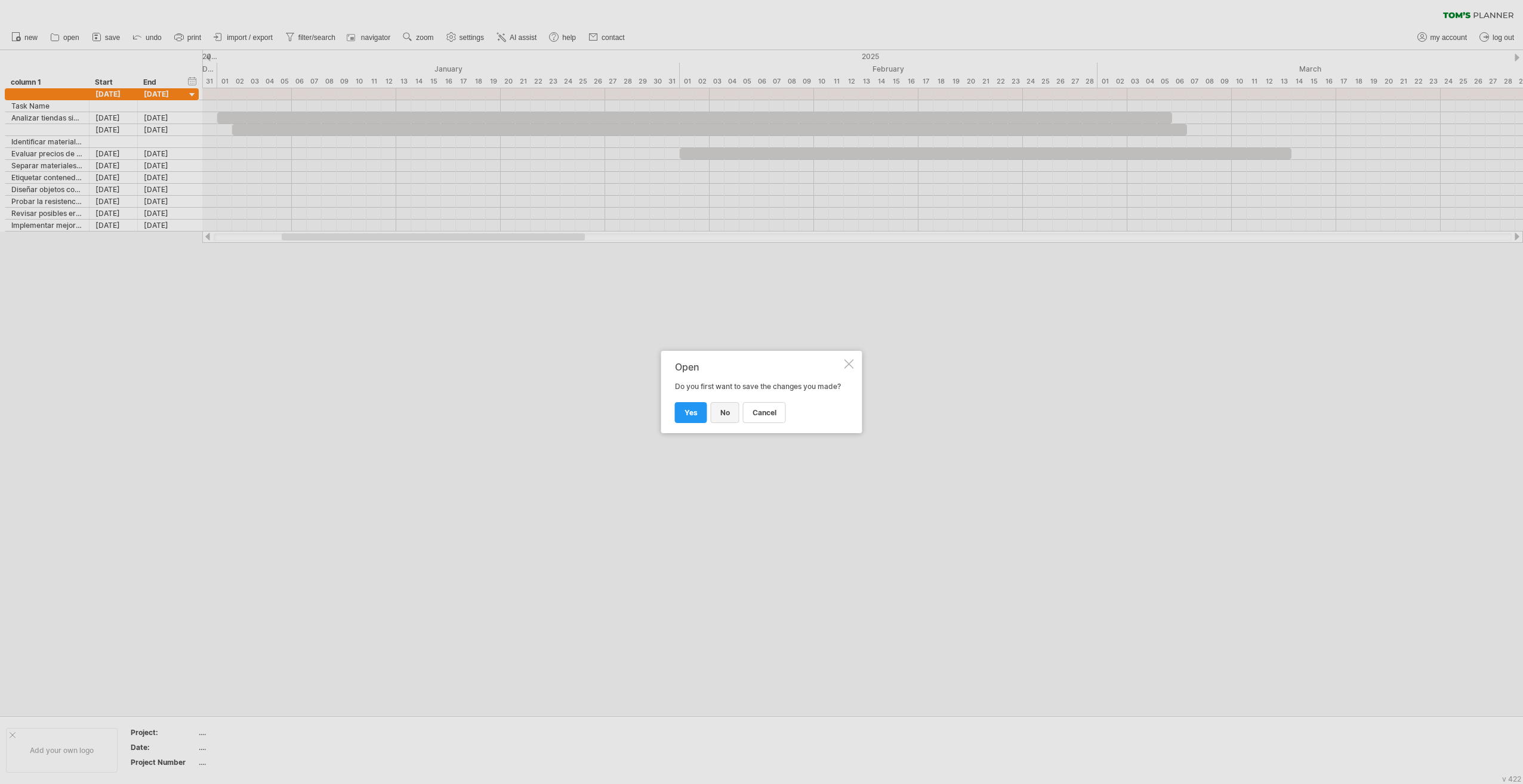
click at [720, 418] on span "no" at bounding box center [725, 413] width 10 height 9
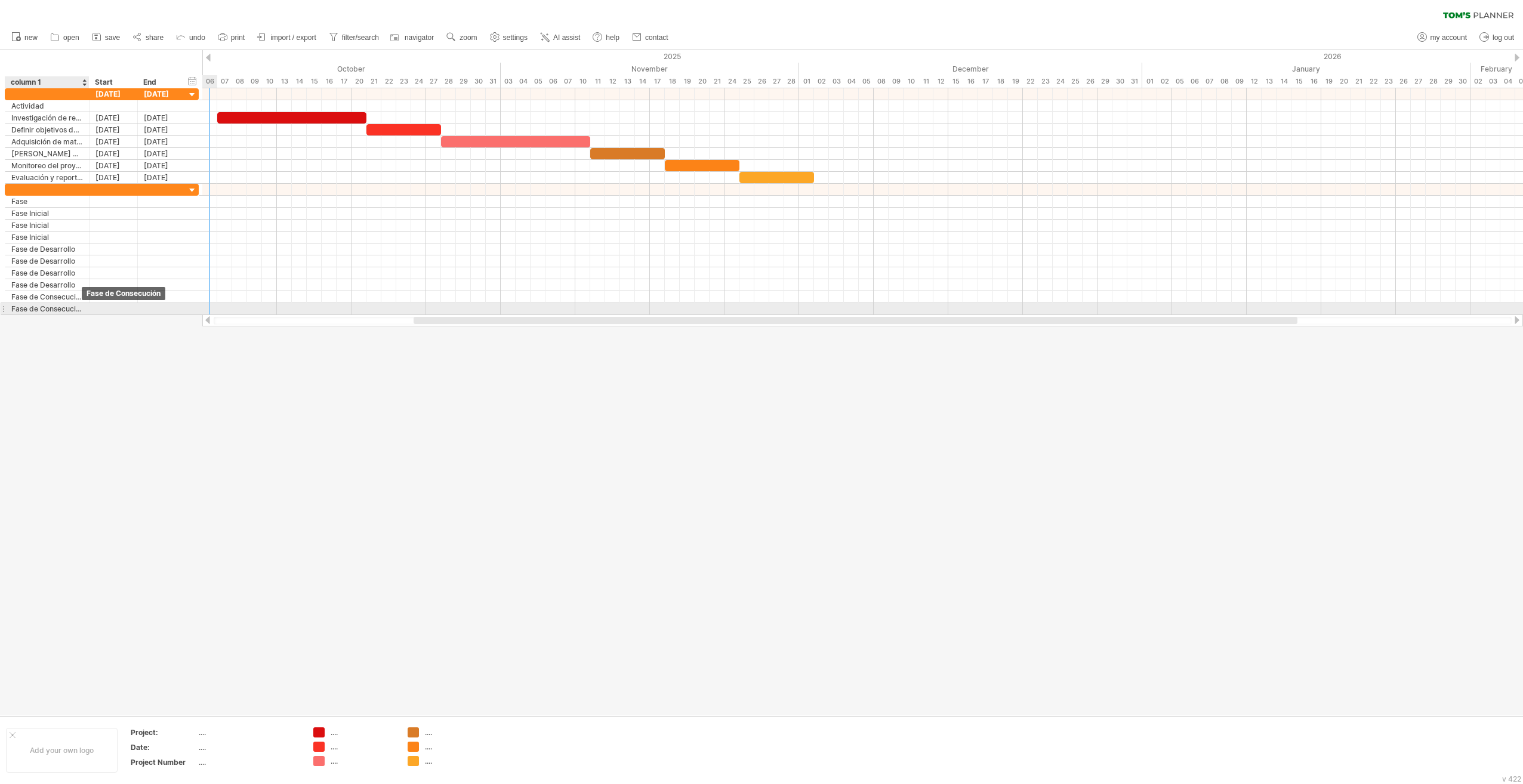
click at [72, 306] on div "Fase de Consecución" at bounding box center [47, 309] width 71 height 11
type input "**********"
click at [198, 38] on span "undo" at bounding box center [197, 38] width 16 height 8
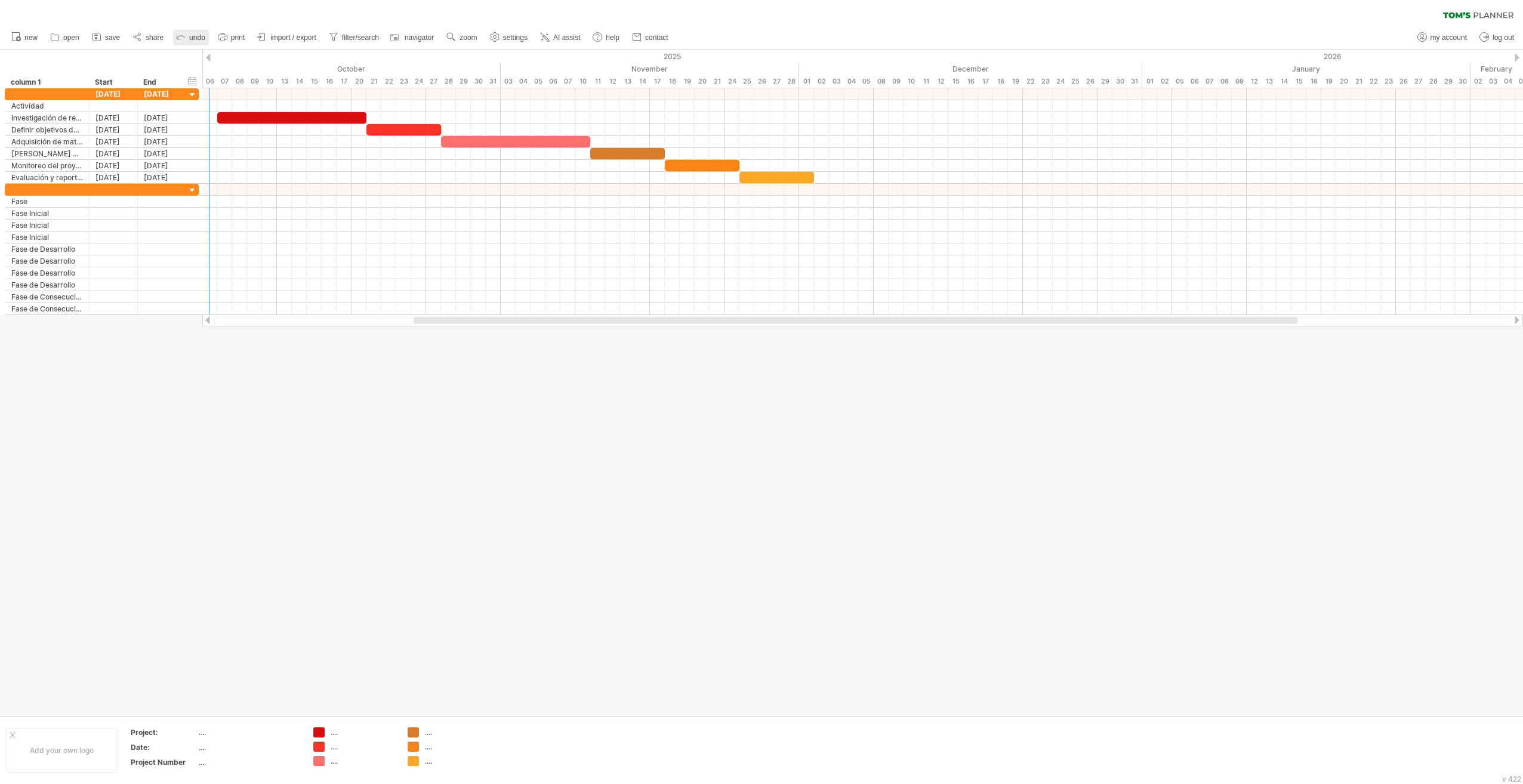
click at [198, 38] on span "undo" at bounding box center [197, 38] width 16 height 8
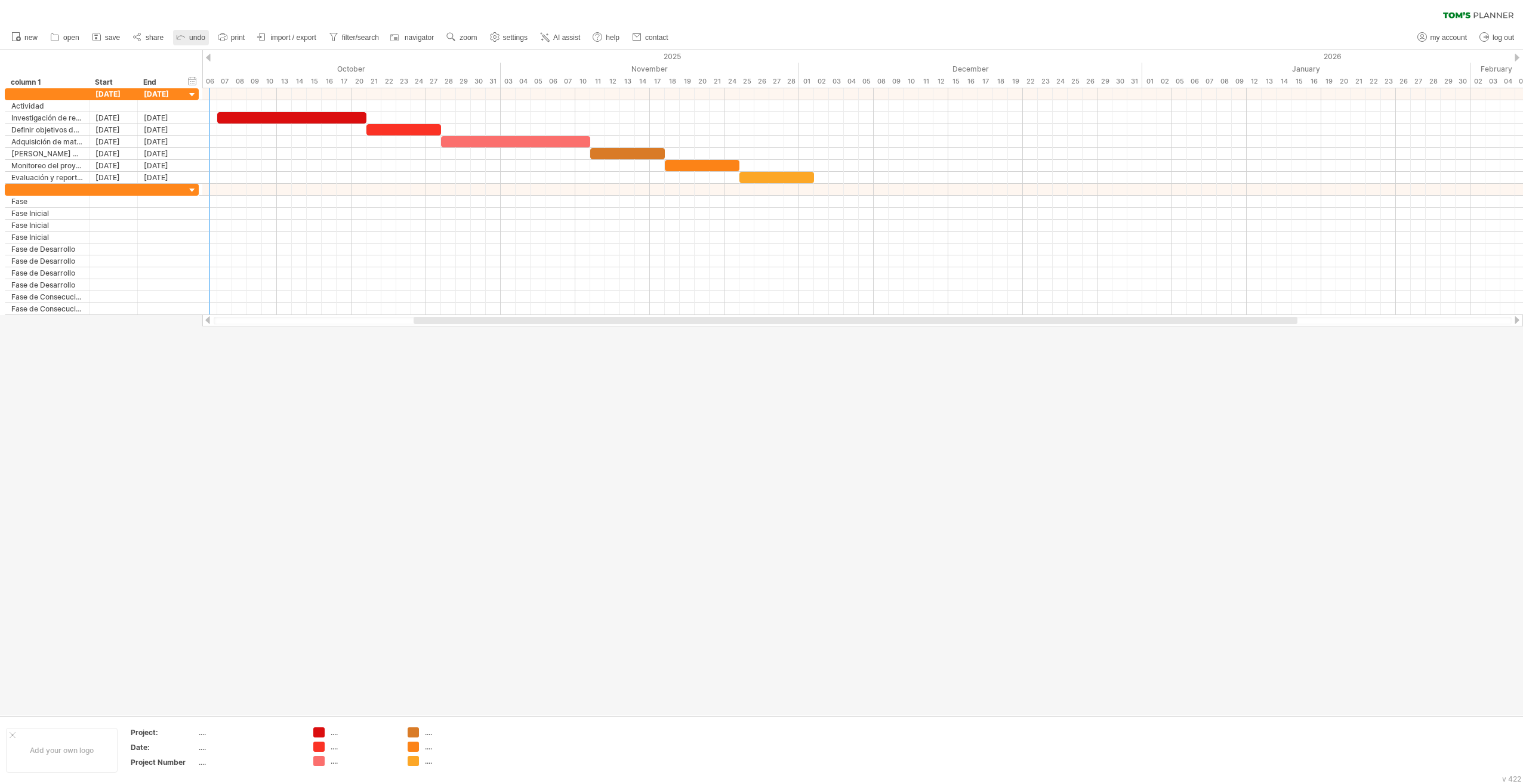
click at [198, 38] on span "undo" at bounding box center [197, 38] width 16 height 8
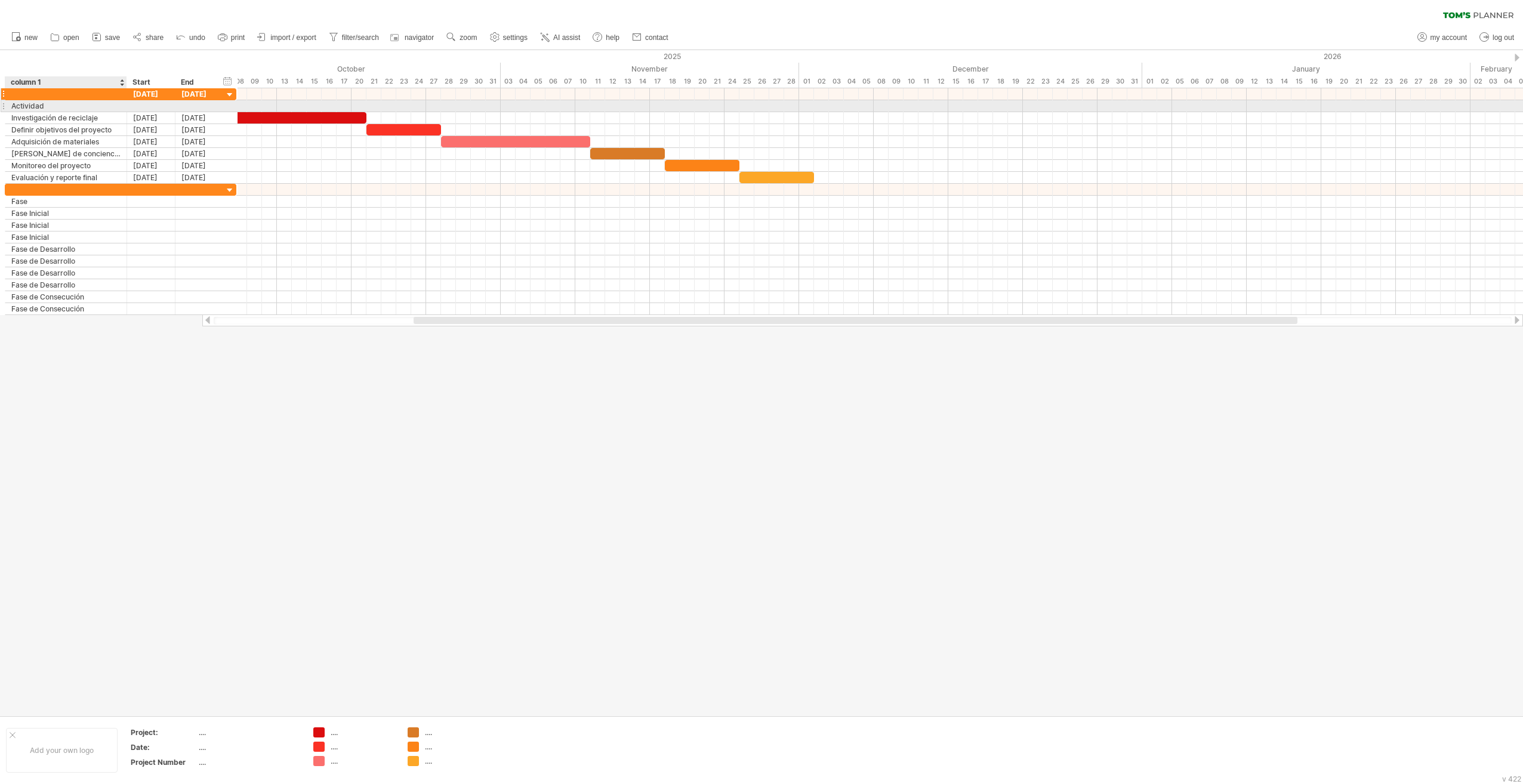
drag, startPoint x: 86, startPoint y: 104, endPoint x: 124, endPoint y: 98, distance: 38.5
click at [124, 98] on div "**********" at bounding box center [120, 136] width 231 height 95
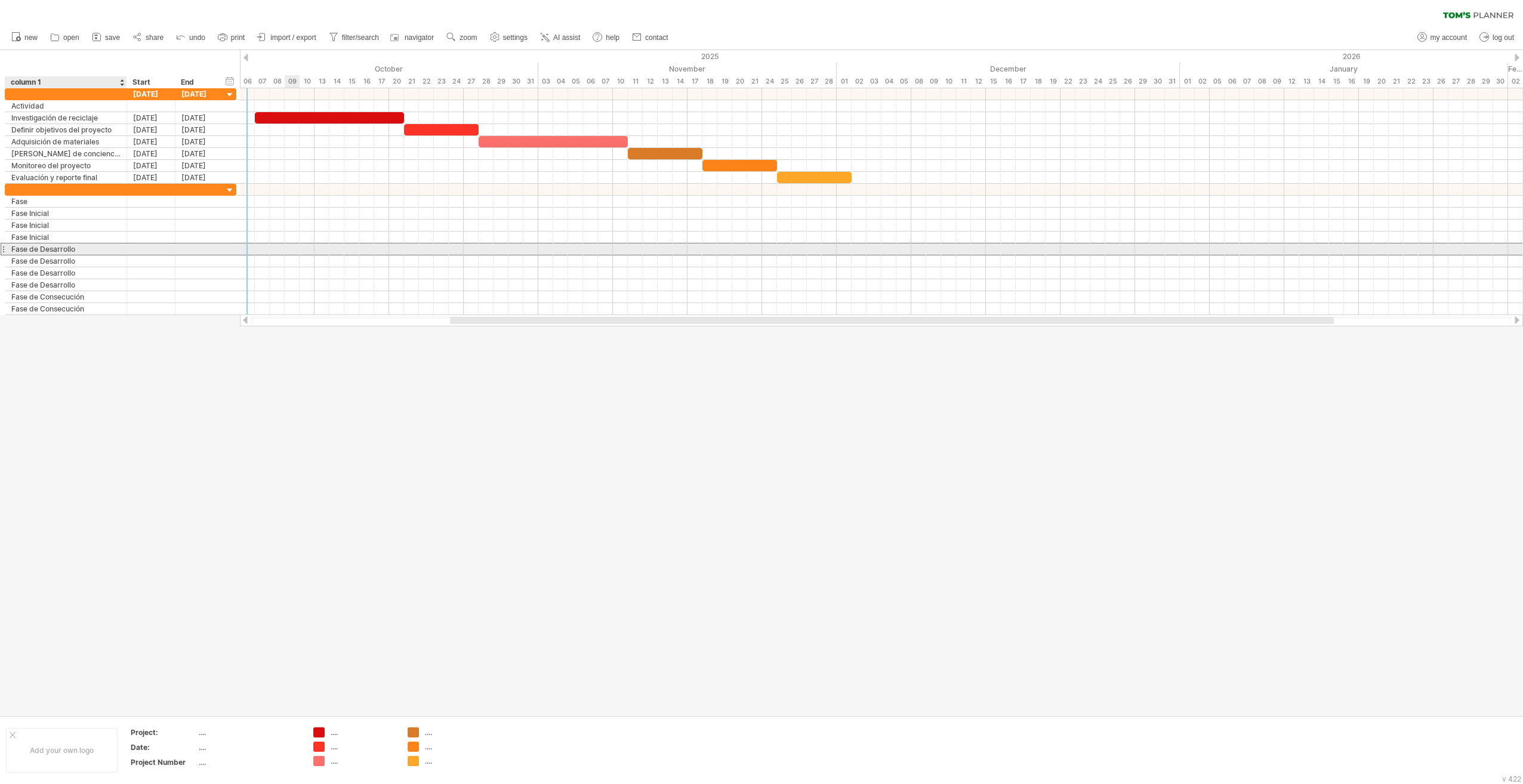
click at [68, 249] on div "Fase de Desarrollo" at bounding box center [65, 249] width 109 height 11
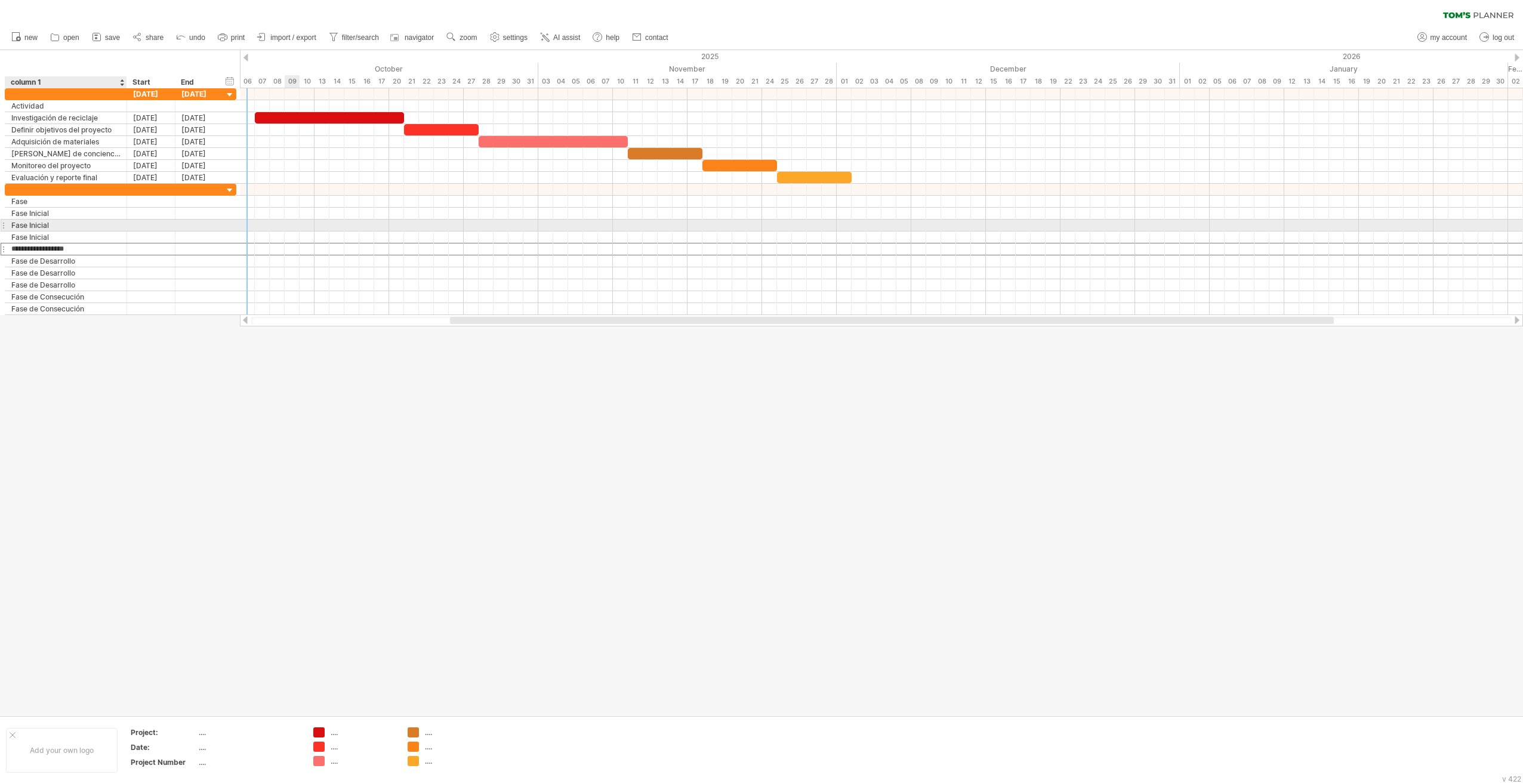
click at [72, 227] on div "Fase Inicial" at bounding box center [65, 225] width 109 height 11
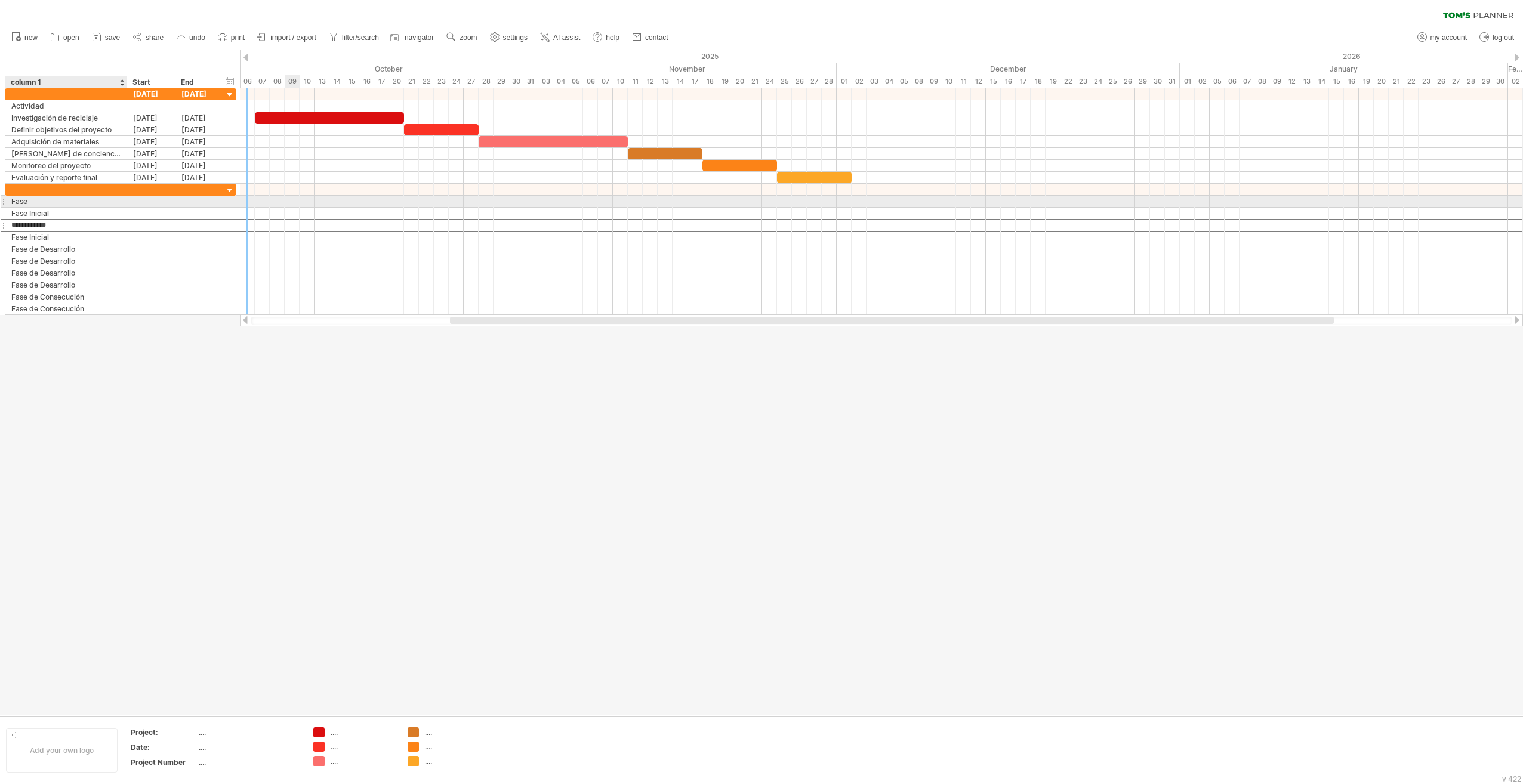
click at [23, 196] on div "Fase" at bounding box center [65, 201] width 109 height 11
type input "*"
click at [53, 199] on input "*" at bounding box center [65, 201] width 109 height 11
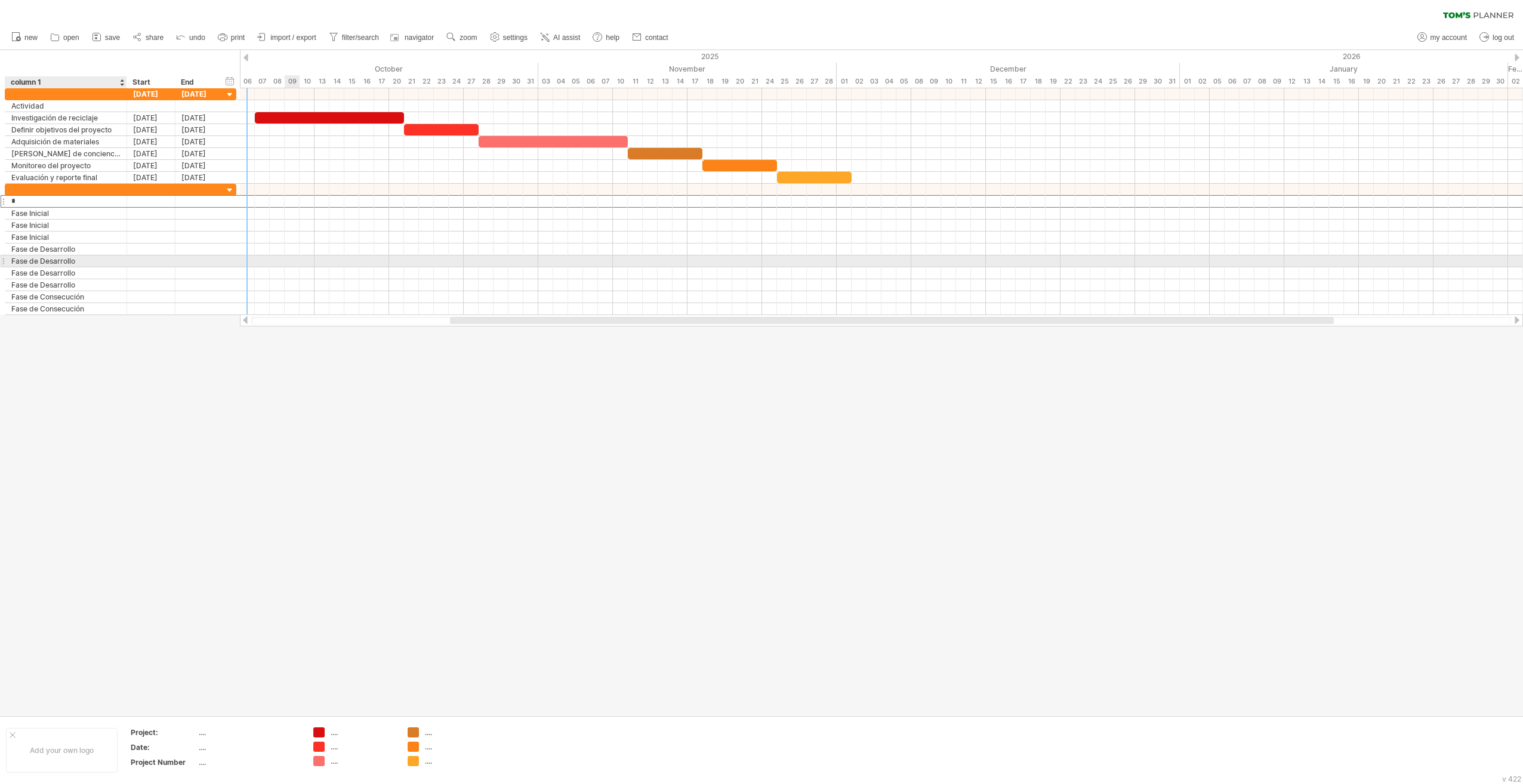
drag, startPoint x: 57, startPoint y: 201, endPoint x: 76, endPoint y: 263, distance: 64.8
click at [76, 263] on div "**********" at bounding box center [120, 249] width 231 height 131
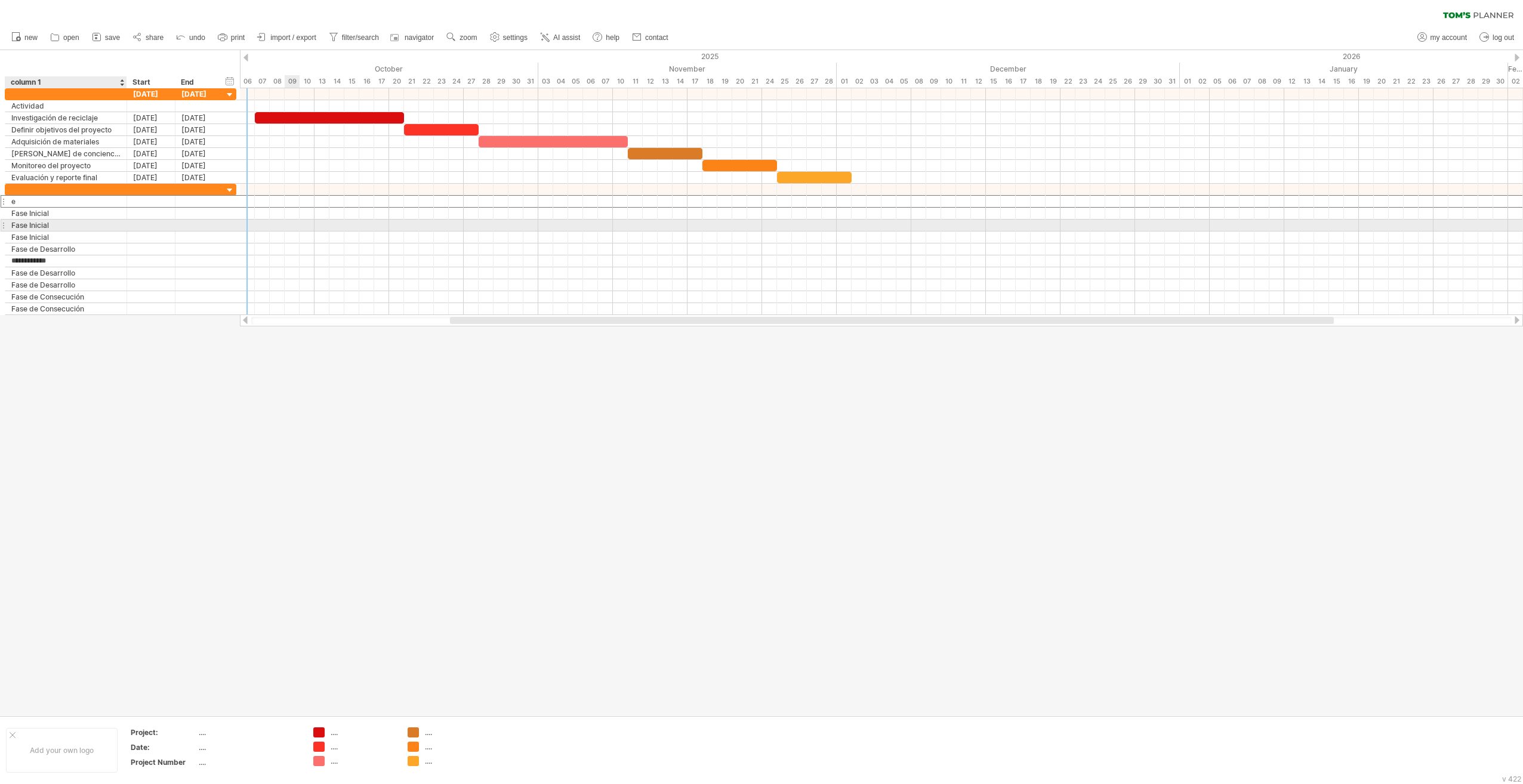
type input "**********"
drag, startPoint x: 126, startPoint y: 225, endPoint x: 87, endPoint y: 225, distance: 39.0
click at [122, 225] on div at bounding box center [125, 225] width 6 height 12
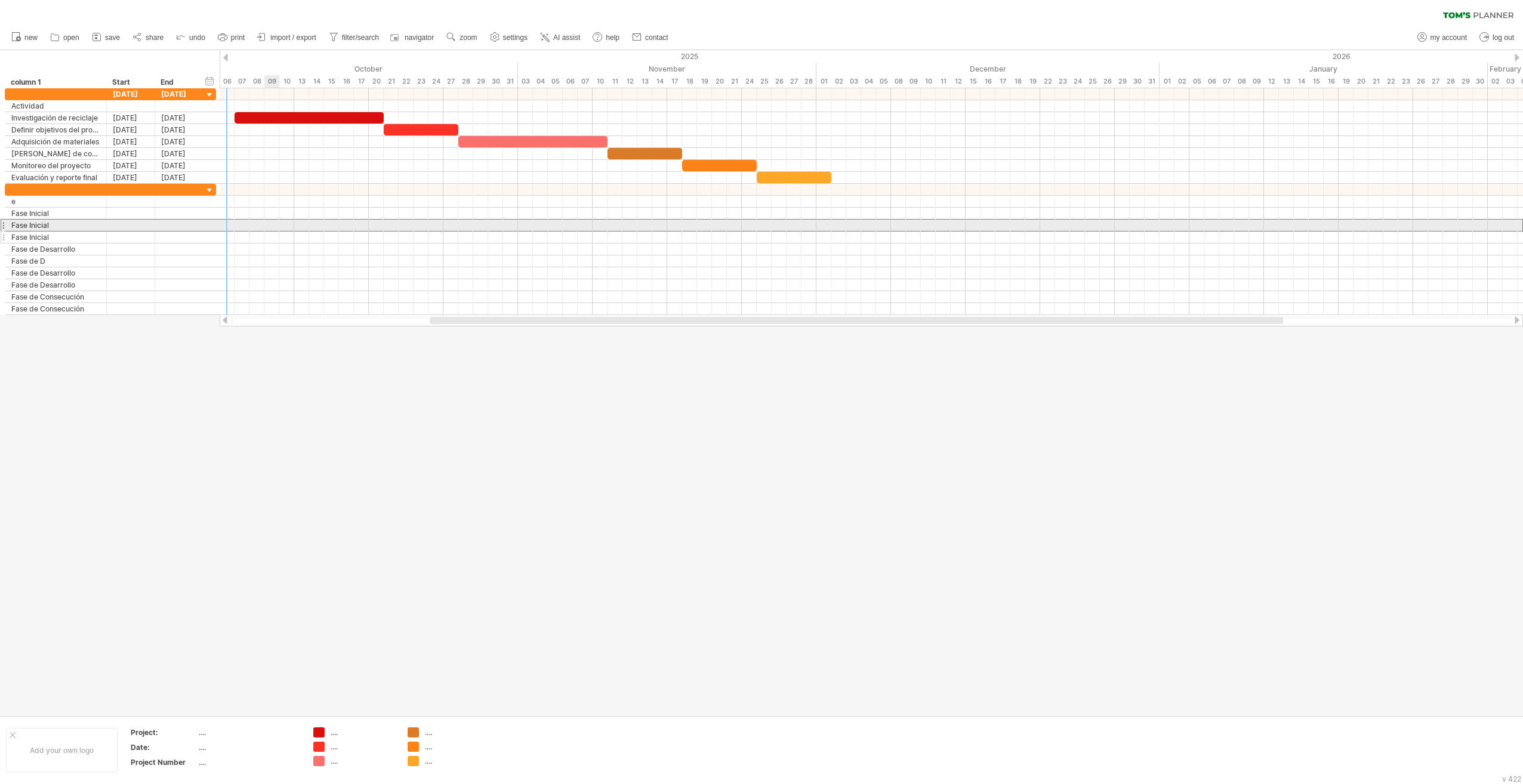
drag, startPoint x: 87, startPoint y: 225, endPoint x: 35, endPoint y: 230, distance: 52.2
click at [38, 230] on div "**********" at bounding box center [110, 249] width 211 height 131
click at [35, 231] on input "**********" at bounding box center [56, 237] width 89 height 11
click at [208, 187] on div at bounding box center [210, 190] width 11 height 11
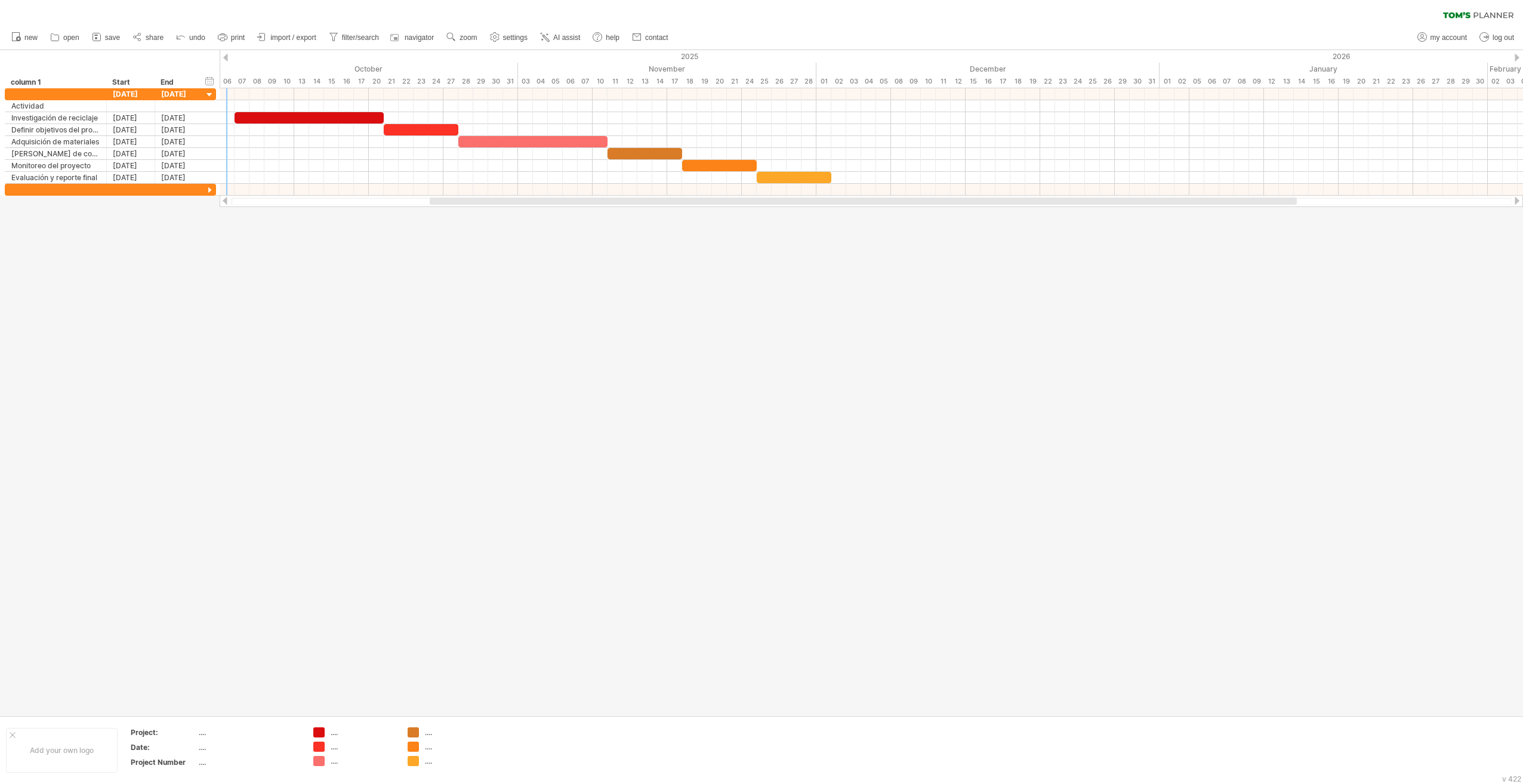
click at [326, 333] on div at bounding box center [762, 383] width 1523 height 665
